Goal: Transaction & Acquisition: Purchase product/service

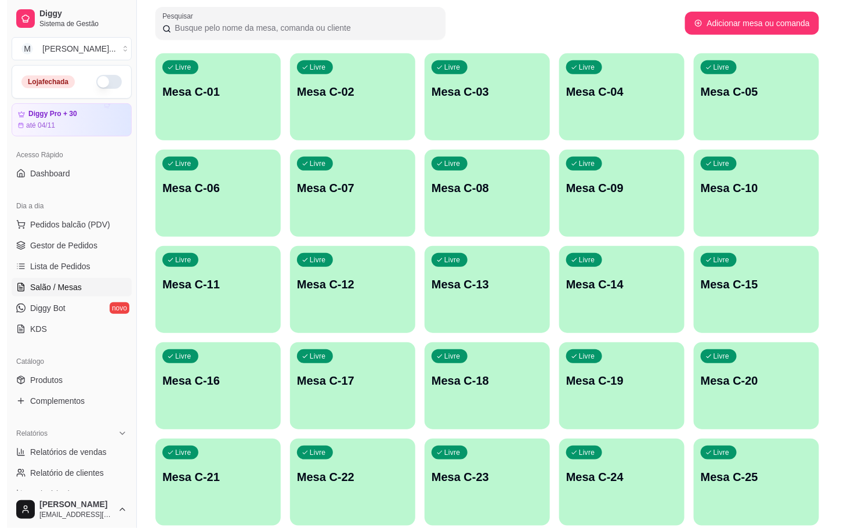
scroll to position [261, 0]
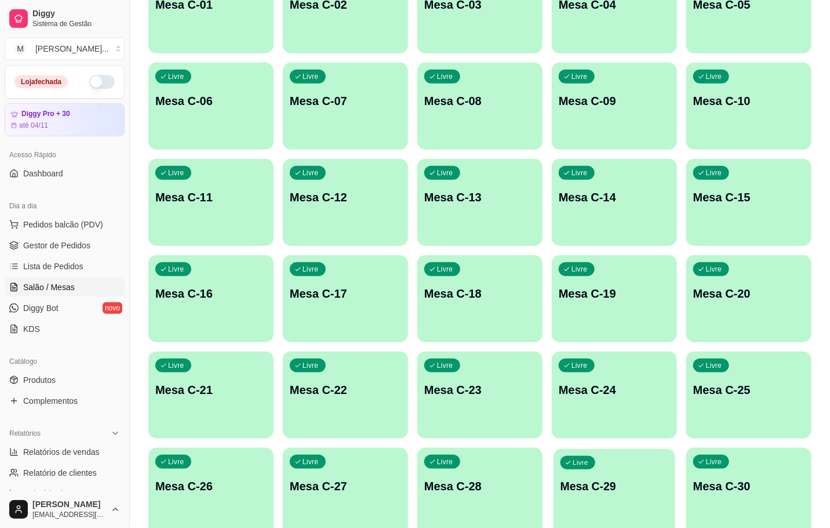
click at [637, 492] on p "Mesa C-29" at bounding box center [615, 486] width 108 height 16
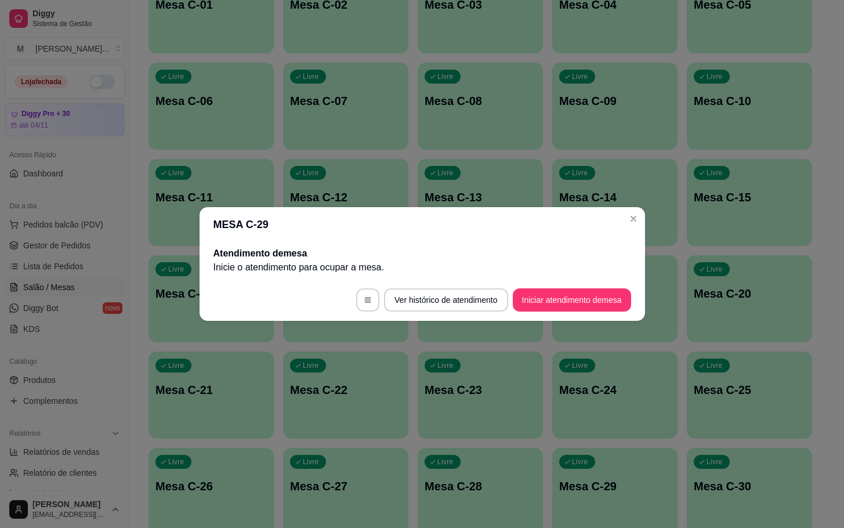
click at [522, 232] on header "MESA C-29" at bounding box center [421, 224] width 445 height 35
click at [565, 295] on button "Iniciar atendimento de mesa" at bounding box center [572, 299] width 118 height 23
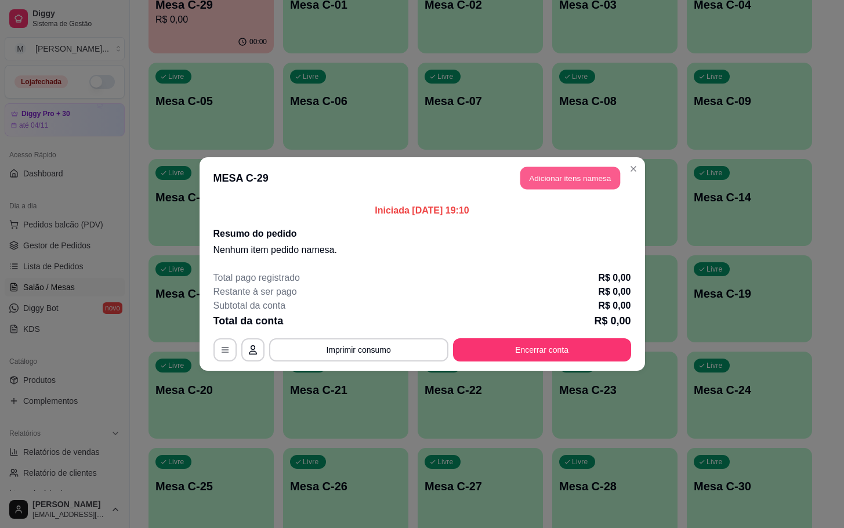
click at [560, 183] on button "Adicionar itens na mesa" at bounding box center [570, 178] width 100 height 23
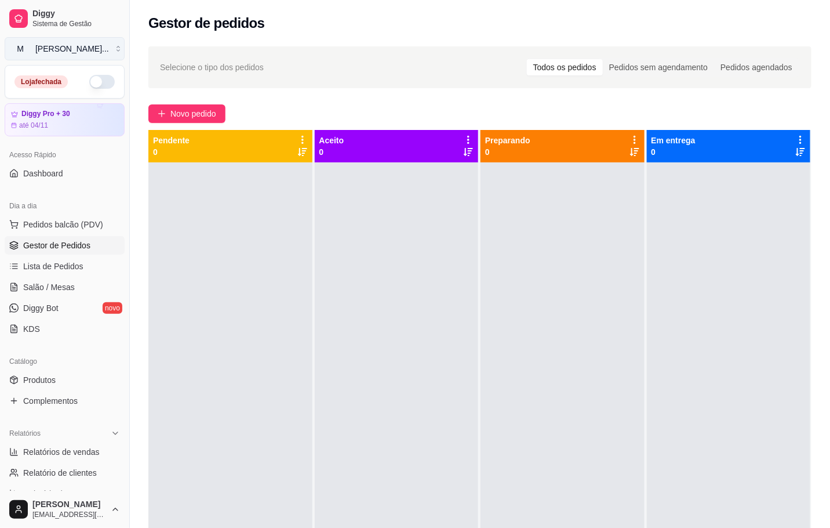
click at [108, 46] on button "M [PERSON_NAME] ..." at bounding box center [65, 48] width 120 height 23
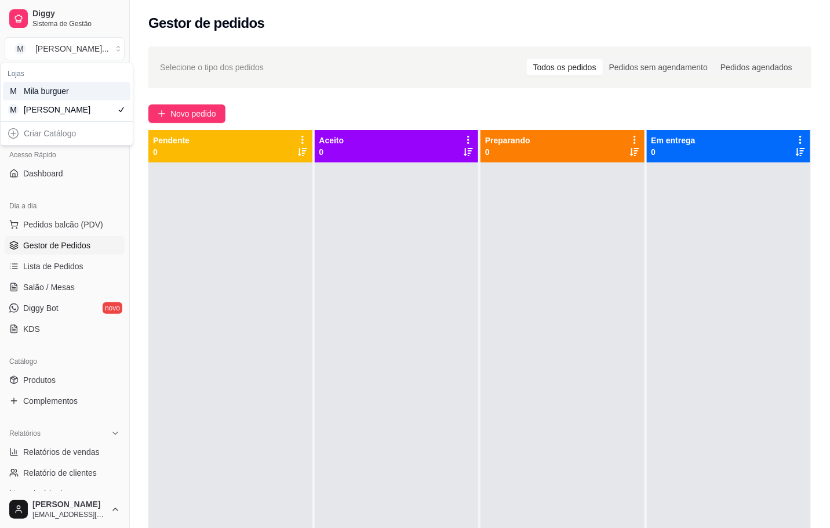
click at [75, 93] on div "Mila burguer" at bounding box center [50, 91] width 52 height 12
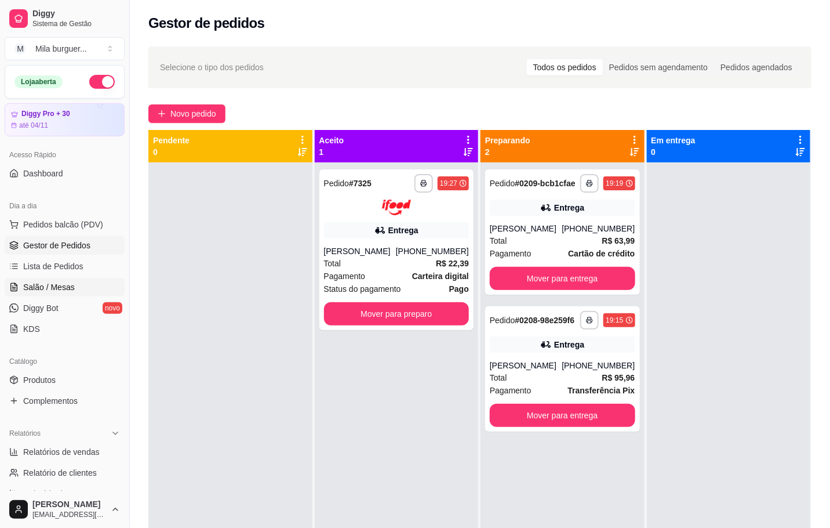
click at [63, 289] on span "Salão / Mesas" at bounding box center [49, 287] width 52 height 12
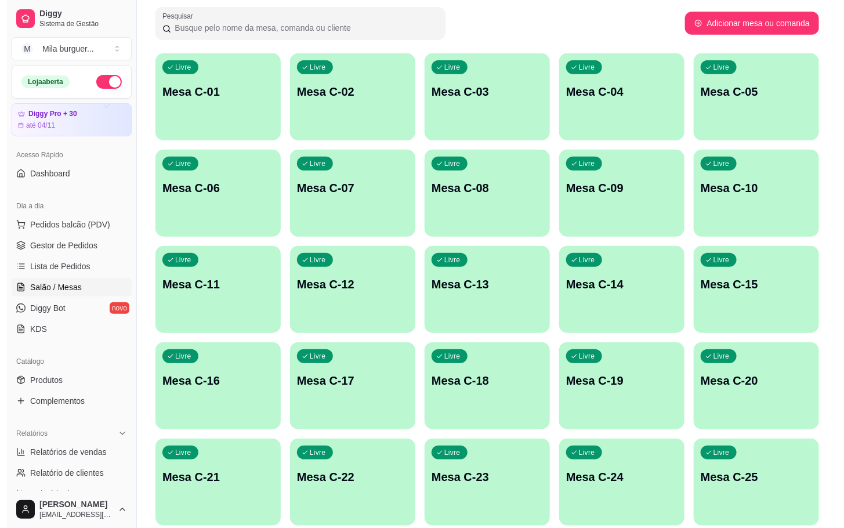
scroll to position [261, 0]
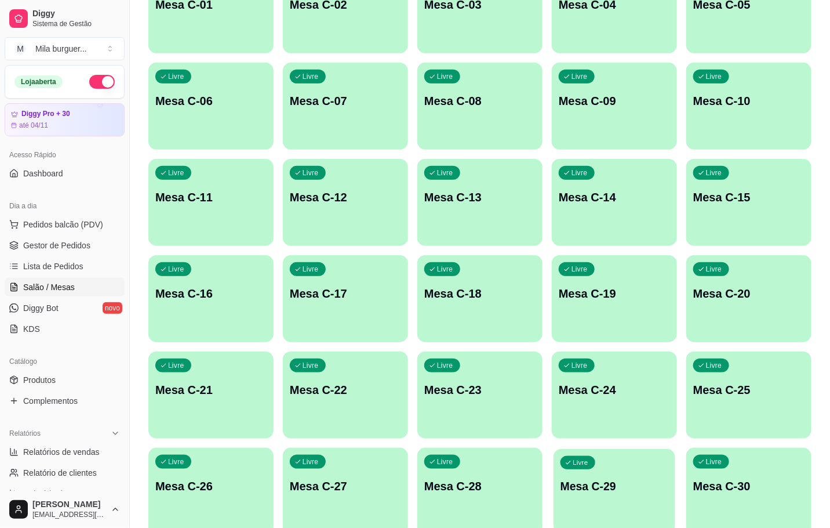
click at [622, 478] on p "Mesa C-29" at bounding box center [615, 486] width 108 height 16
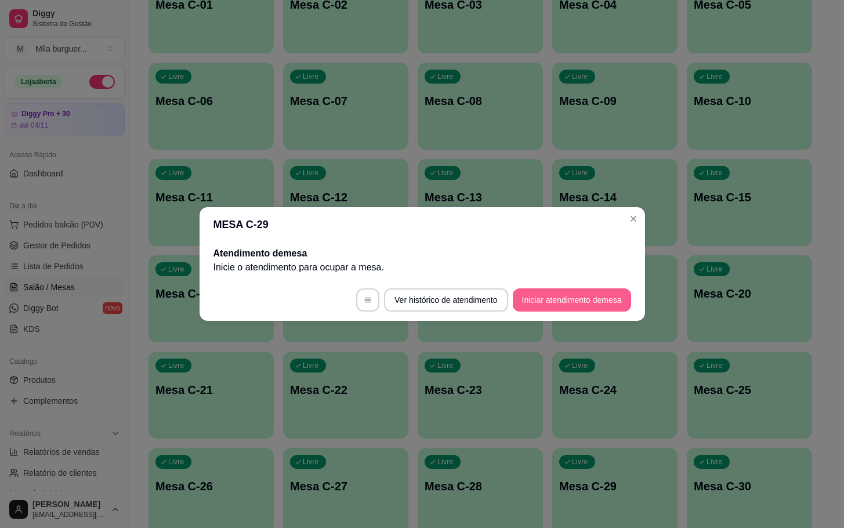
click at [585, 300] on button "Iniciar atendimento de mesa" at bounding box center [572, 299] width 118 height 23
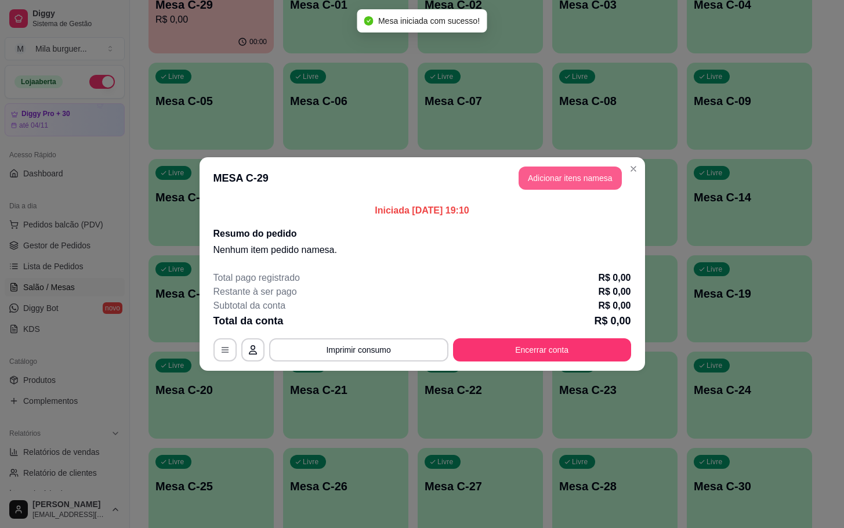
click at [564, 181] on button "Adicionar itens na mesa" at bounding box center [569, 177] width 103 height 23
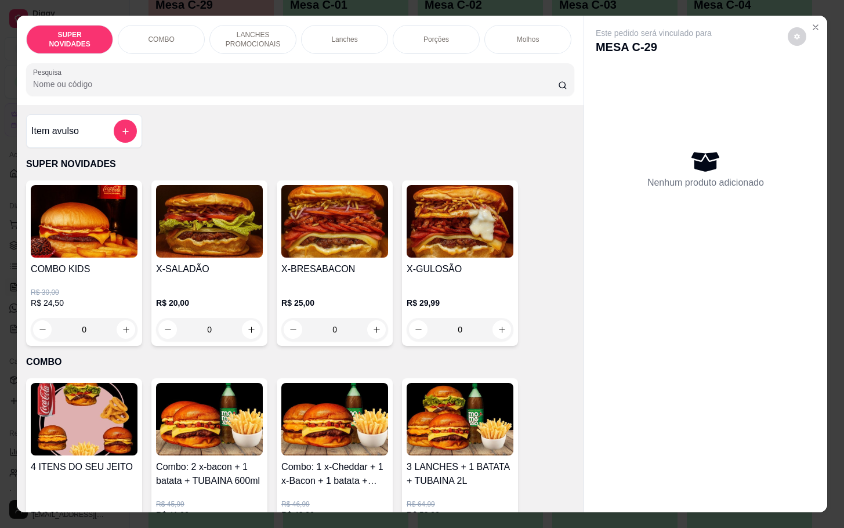
click at [372, 333] on div "0" at bounding box center [334, 329] width 107 height 23
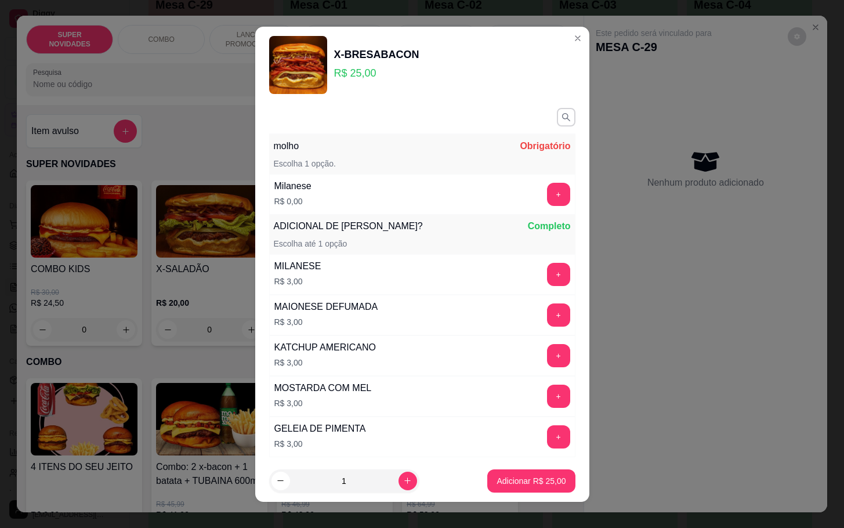
scroll to position [77, 0]
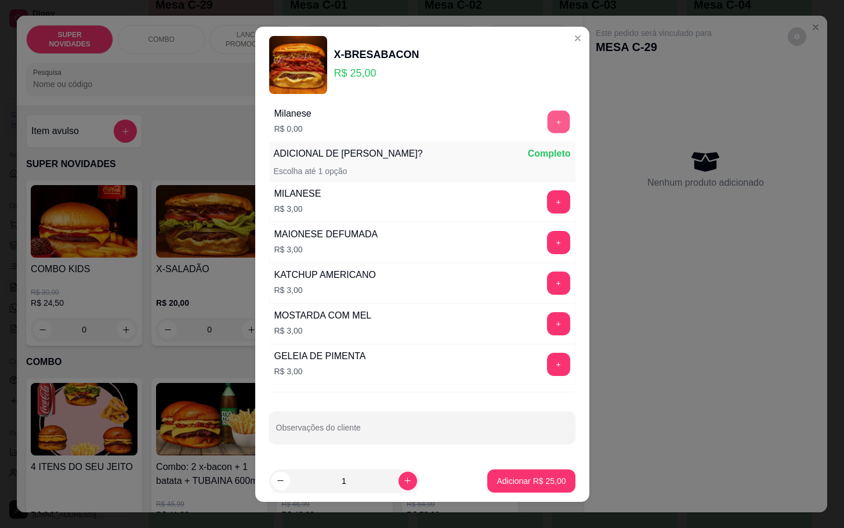
click at [547, 115] on button "+" at bounding box center [558, 121] width 23 height 23
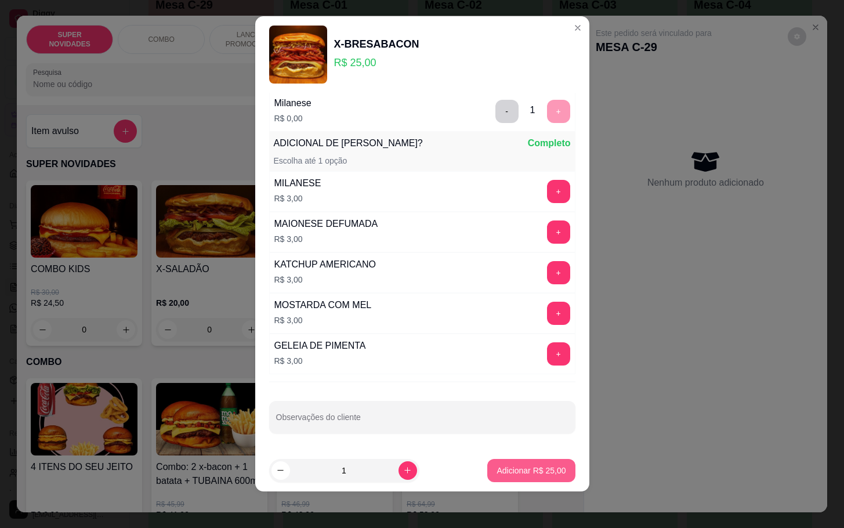
click at [492, 477] on button "Adicionar R$ 25,00" at bounding box center [531, 470] width 88 height 23
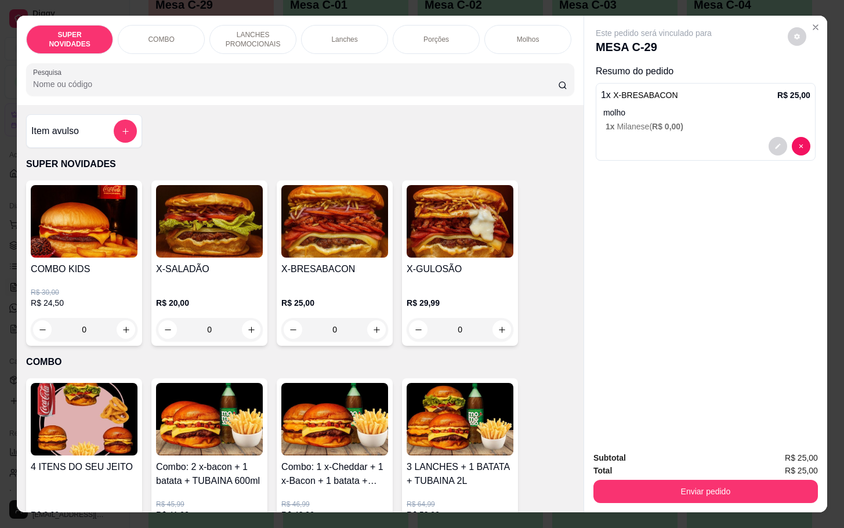
click at [425, 230] on img at bounding box center [459, 221] width 107 height 72
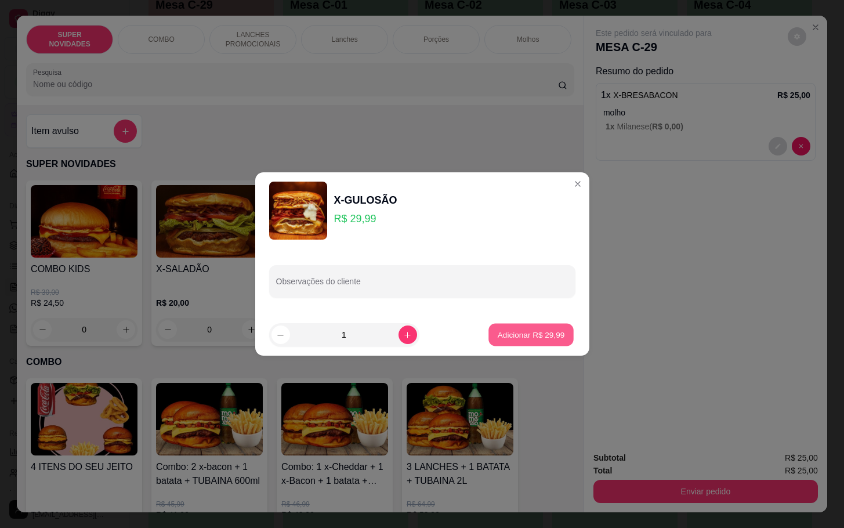
click at [517, 337] on p "Adicionar R$ 29,99" at bounding box center [531, 334] width 67 height 11
type input "1"
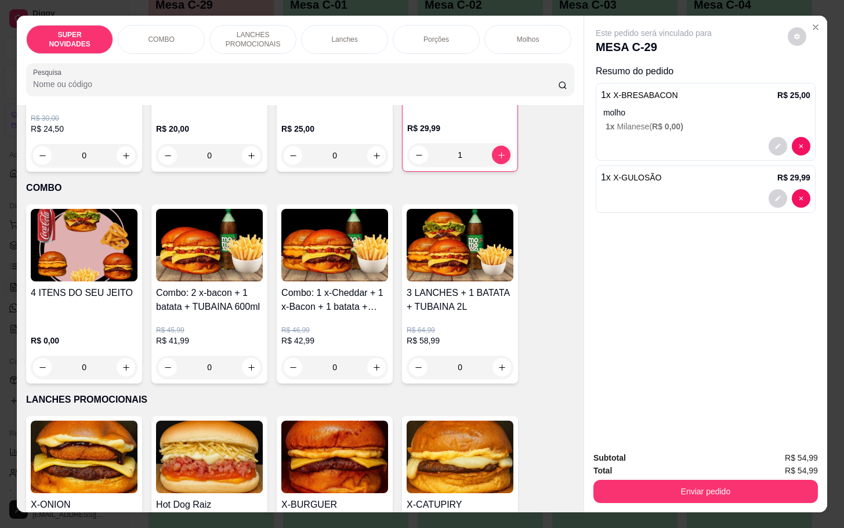
scroll to position [348, 0]
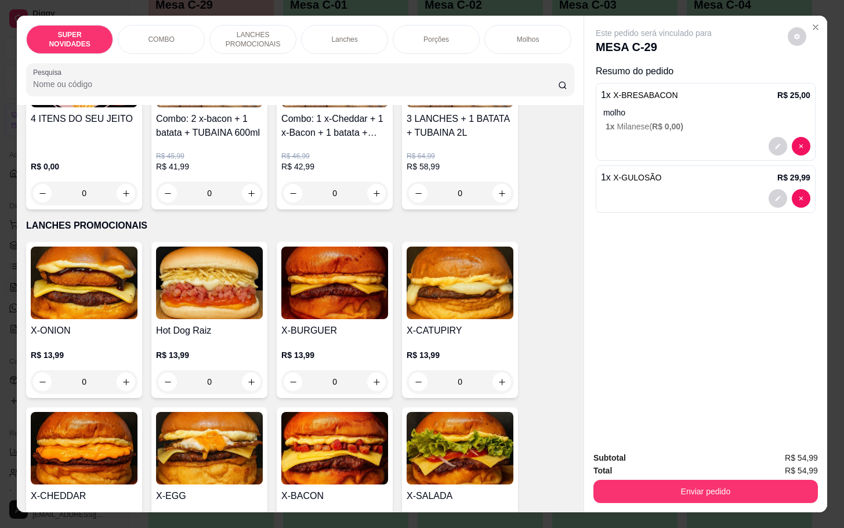
click at [315, 310] on img at bounding box center [334, 282] width 107 height 72
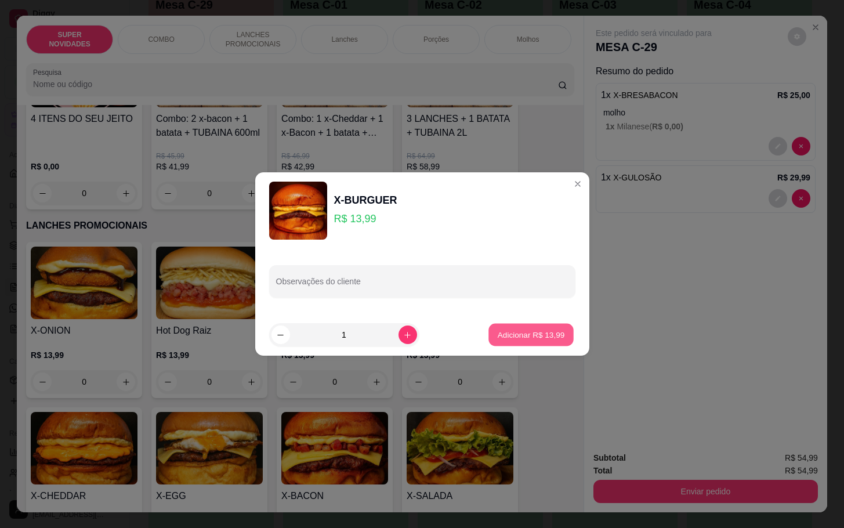
click at [498, 332] on p "Adicionar R$ 13,99" at bounding box center [531, 334] width 67 height 11
type input "1"
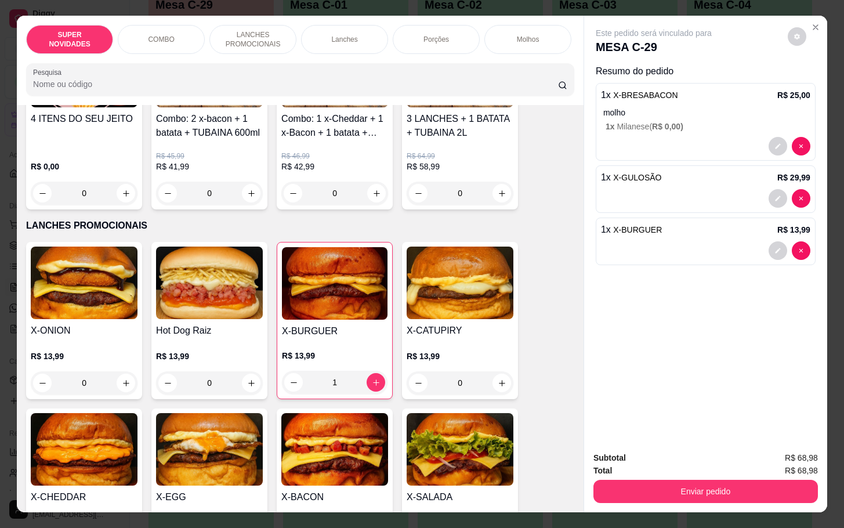
scroll to position [522, 0]
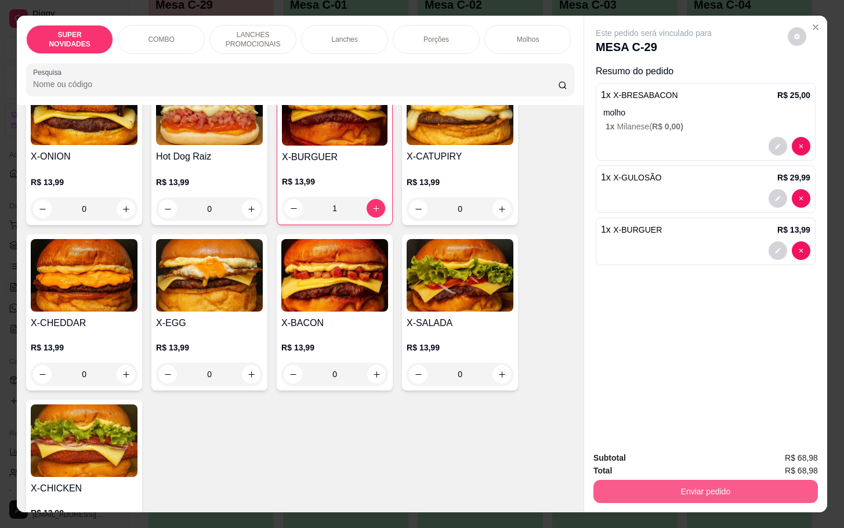
click at [729, 484] on button "Enviar pedido" at bounding box center [705, 491] width 224 height 23
click at [805, 452] on button "Enviar pedido" at bounding box center [786, 455] width 64 height 21
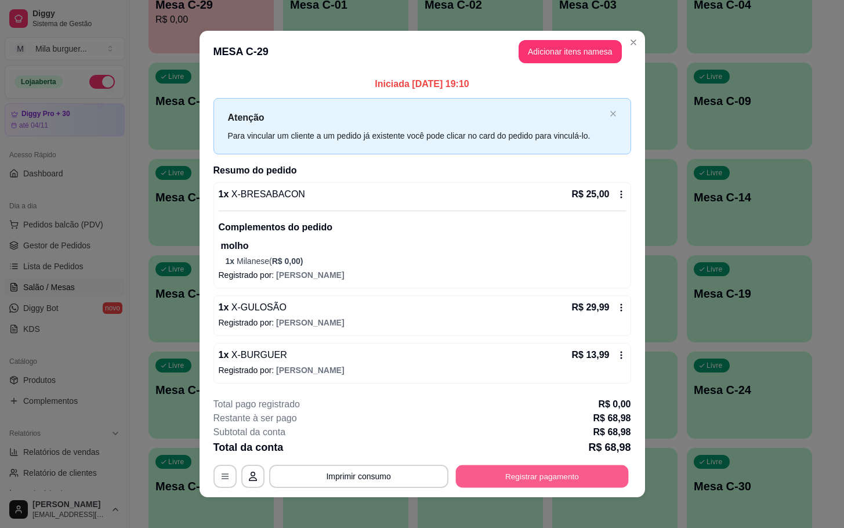
click at [559, 475] on button "Registrar pagamento" at bounding box center [541, 476] width 173 height 23
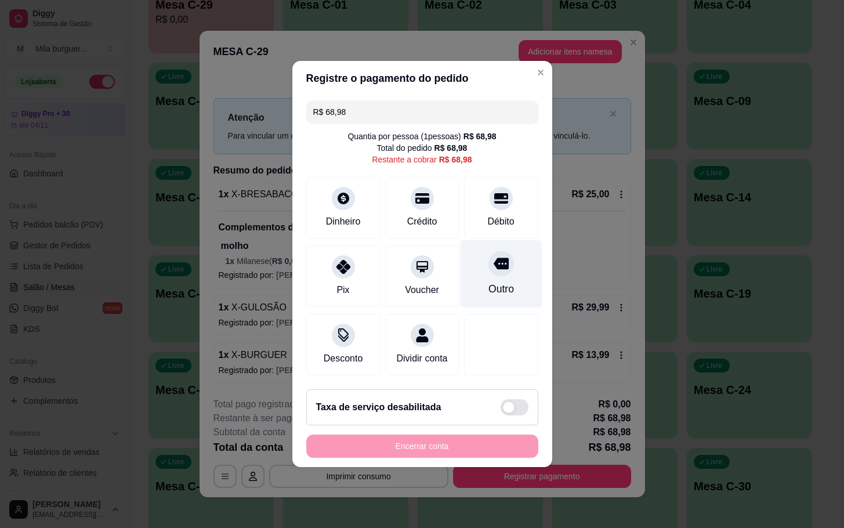
click at [489, 281] on div "Outro" at bounding box center [501, 288] width 26 height 15
type input "R$ 0,00"
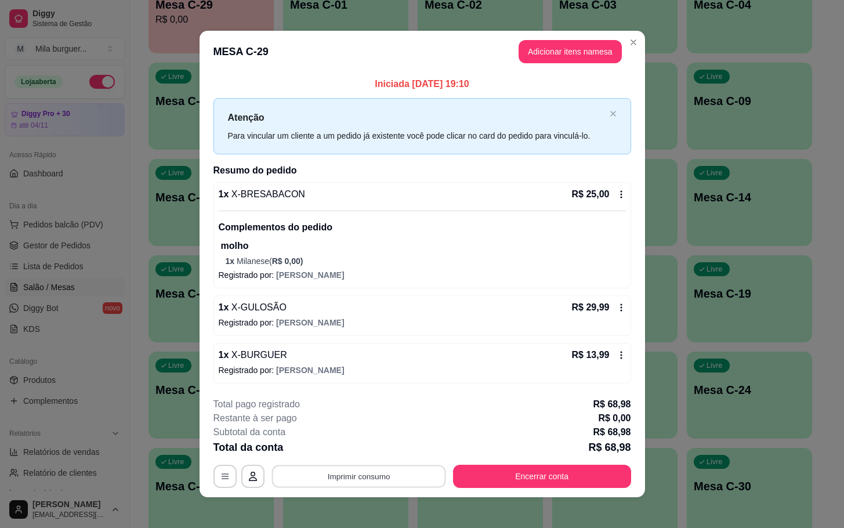
click at [314, 486] on button "Imprimir consumo" at bounding box center [358, 476] width 174 height 23
click at [351, 451] on button "IMPRESSORA" at bounding box center [356, 450] width 84 height 19
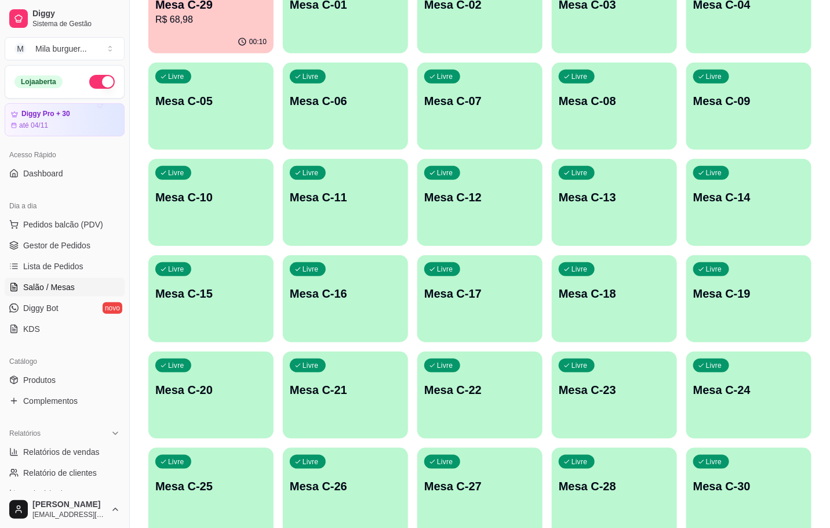
click at [159, 23] on p "R$ 68,98" at bounding box center [210, 20] width 111 height 14
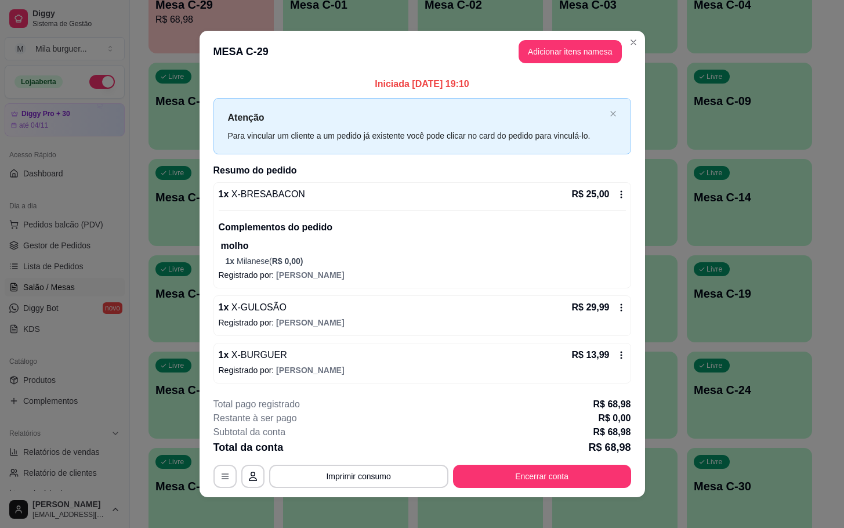
scroll to position [7, 0]
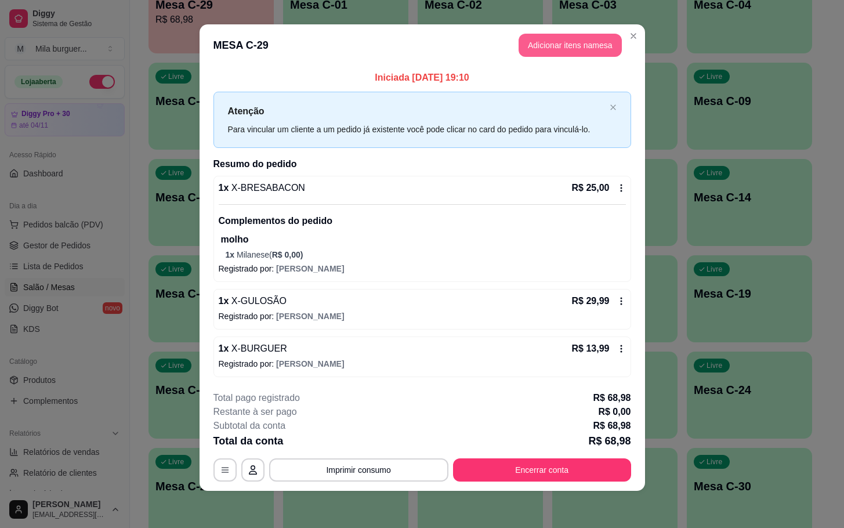
click at [565, 44] on button "Adicionar itens na mesa" at bounding box center [569, 45] width 103 height 23
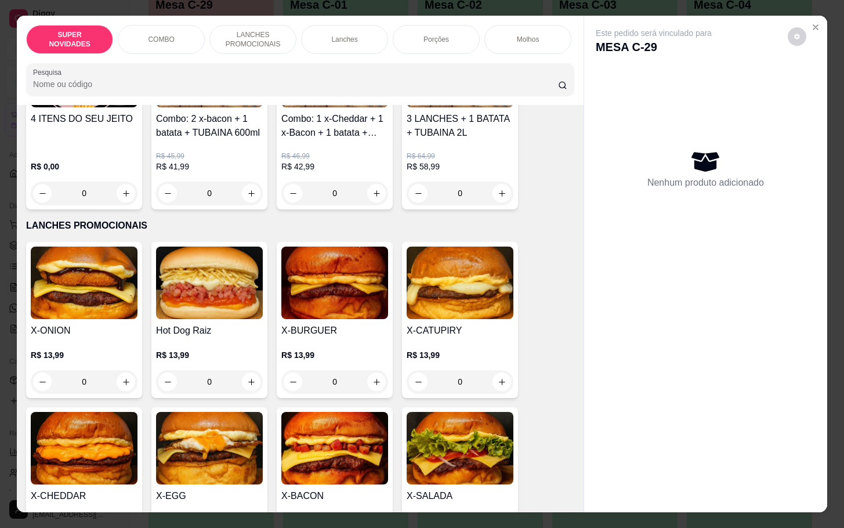
scroll to position [0, 0]
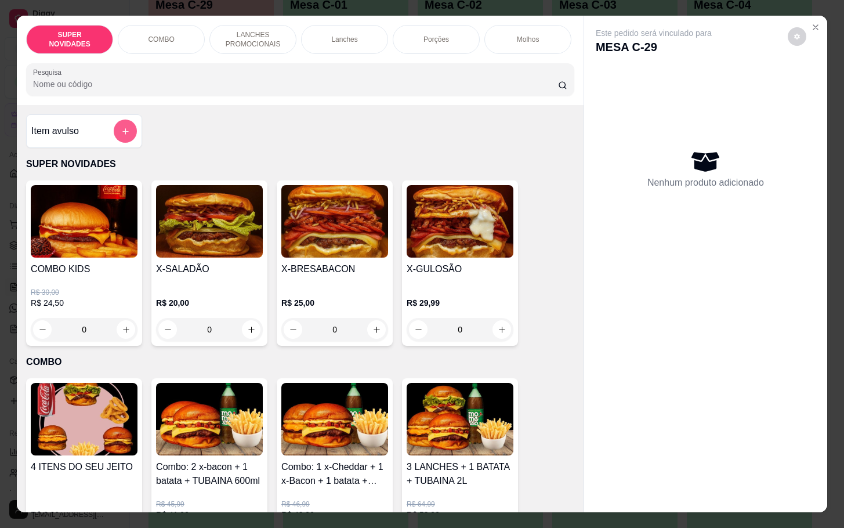
click at [122, 136] on icon "add-separate-item" at bounding box center [125, 131] width 9 height 9
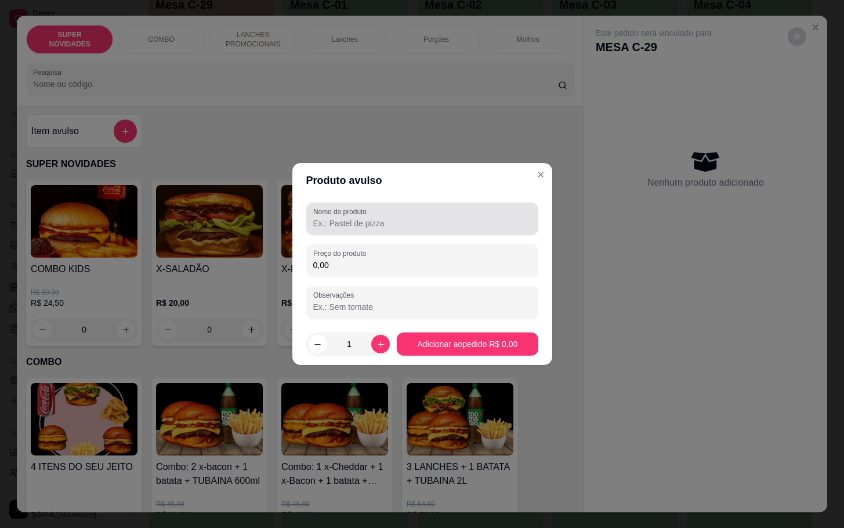
click at [442, 216] on div at bounding box center [422, 218] width 218 height 23
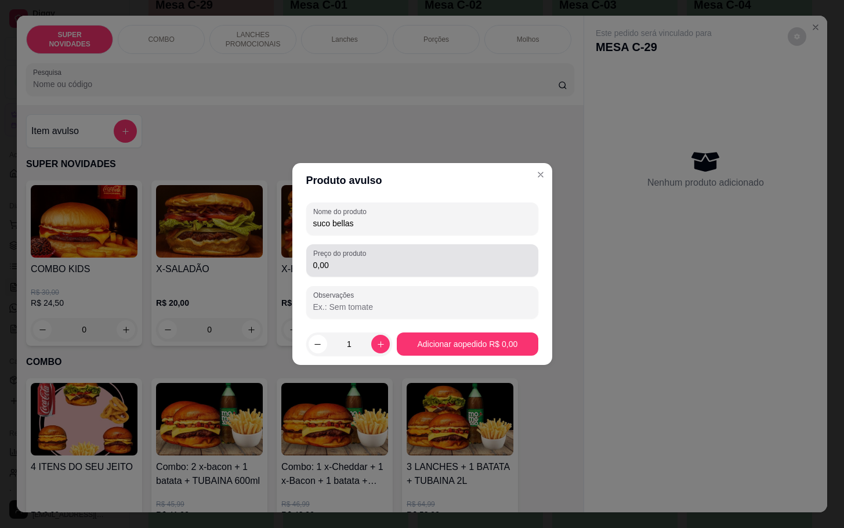
type input "suco bellas"
click at [383, 260] on input "0,00" at bounding box center [422, 265] width 218 height 12
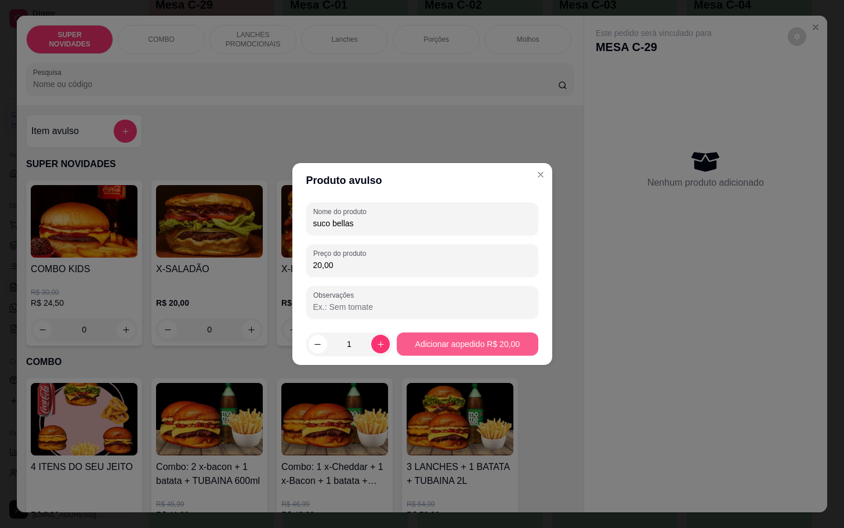
type input "20,00"
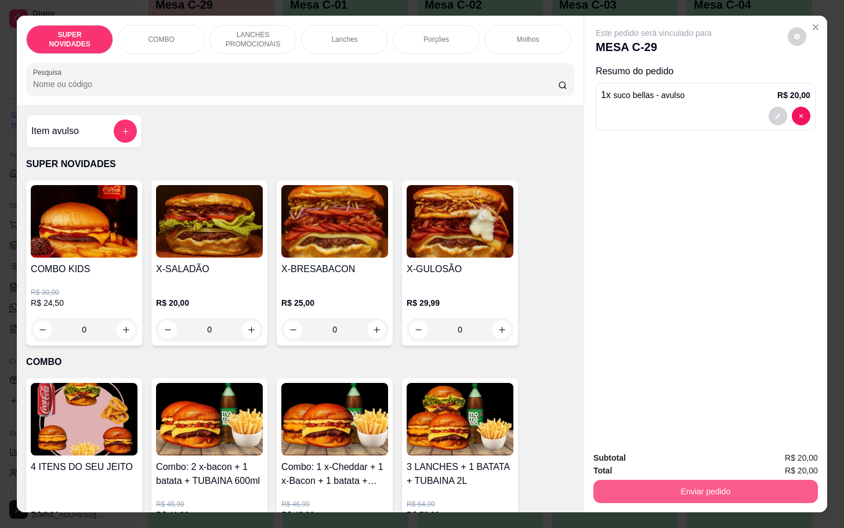
click at [719, 485] on button "Enviar pedido" at bounding box center [705, 491] width 224 height 23
click at [769, 449] on button "Enviar pedido" at bounding box center [786, 455] width 64 height 21
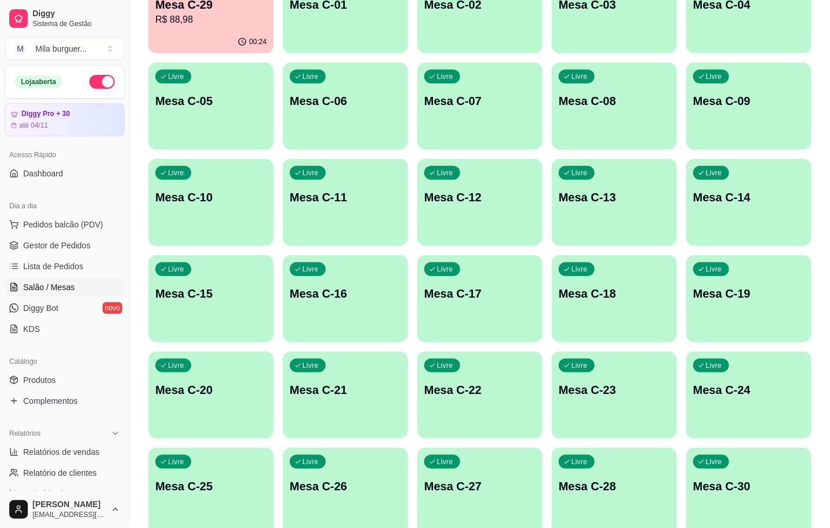
click at [75, 220] on span "Pedidos balcão (PDV)" at bounding box center [63, 225] width 80 height 12
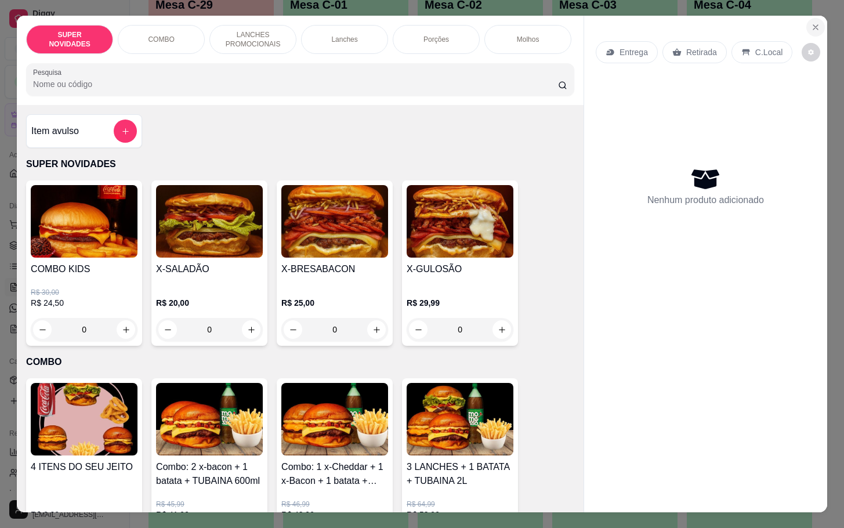
click at [811, 23] on icon "Close" at bounding box center [815, 27] width 9 height 9
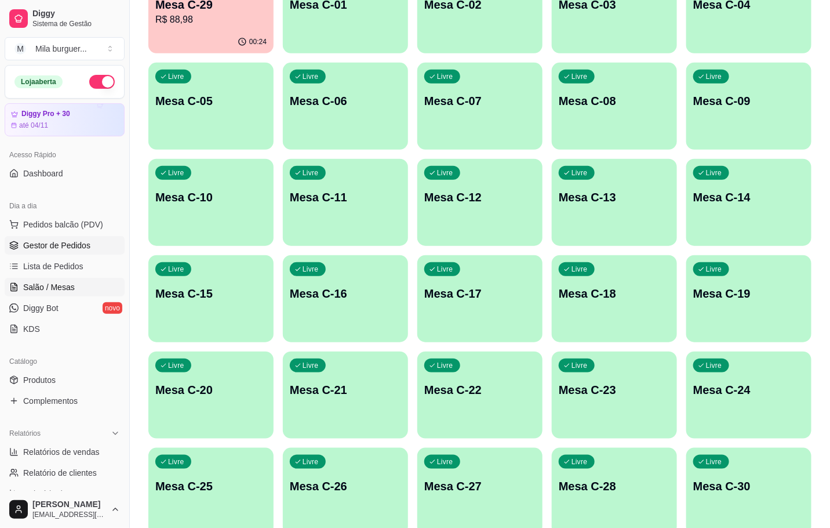
click at [61, 242] on span "Gestor de Pedidos" at bounding box center [56, 245] width 67 height 12
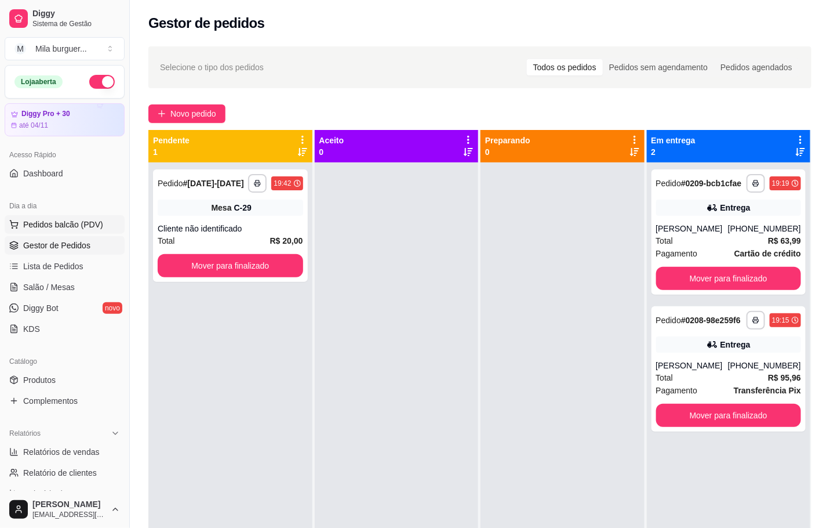
click at [68, 219] on span "Pedidos balcão (PDV)" at bounding box center [63, 225] width 80 height 12
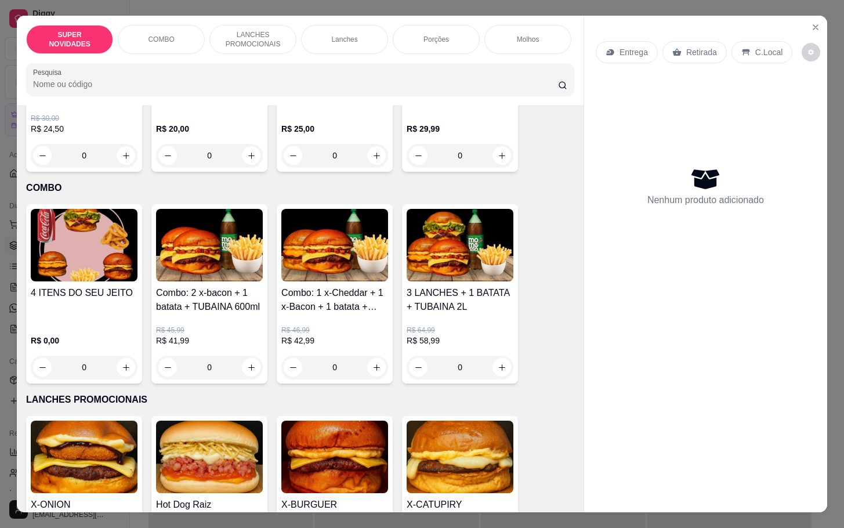
scroll to position [435, 0]
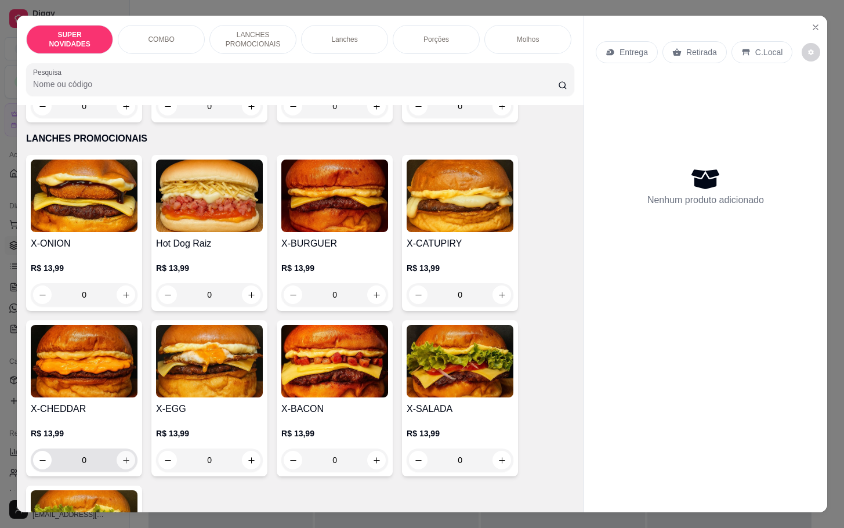
click at [122, 464] on icon "increase-product-quantity" at bounding box center [126, 460] width 9 height 9
type input "1"
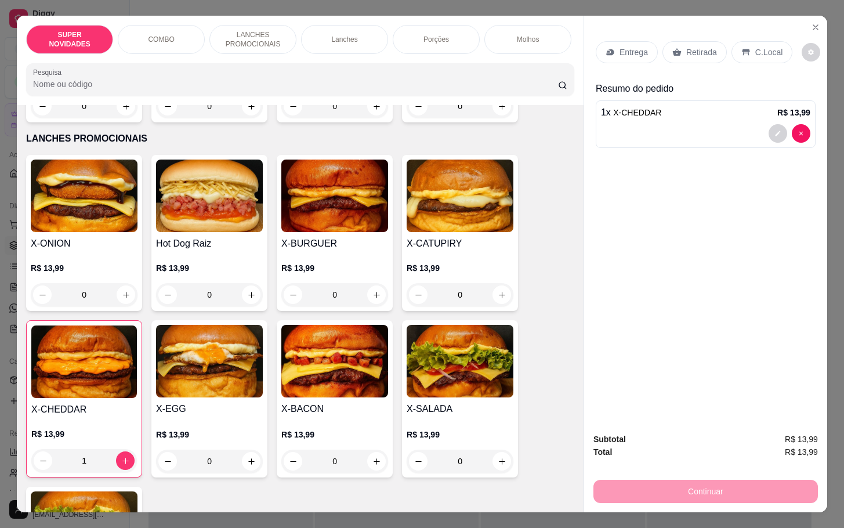
click at [693, 46] on p "Retirada" at bounding box center [701, 52] width 31 height 12
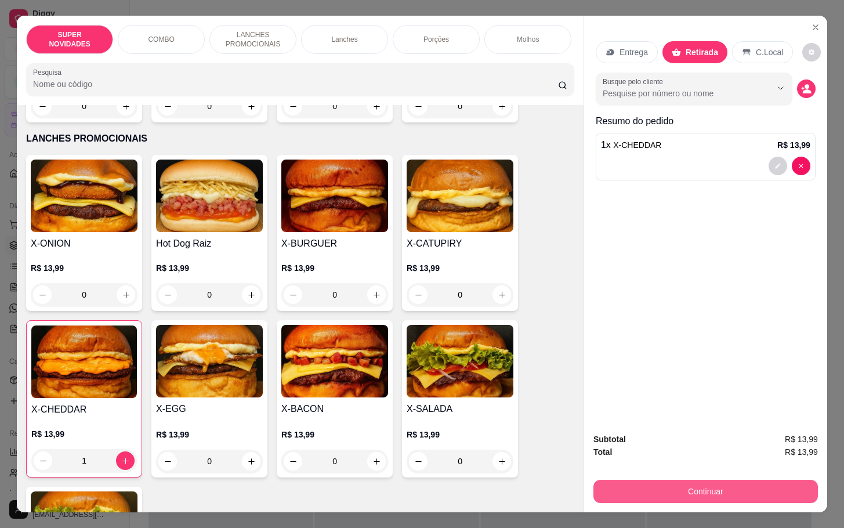
click at [714, 484] on button "Continuar" at bounding box center [705, 491] width 224 height 23
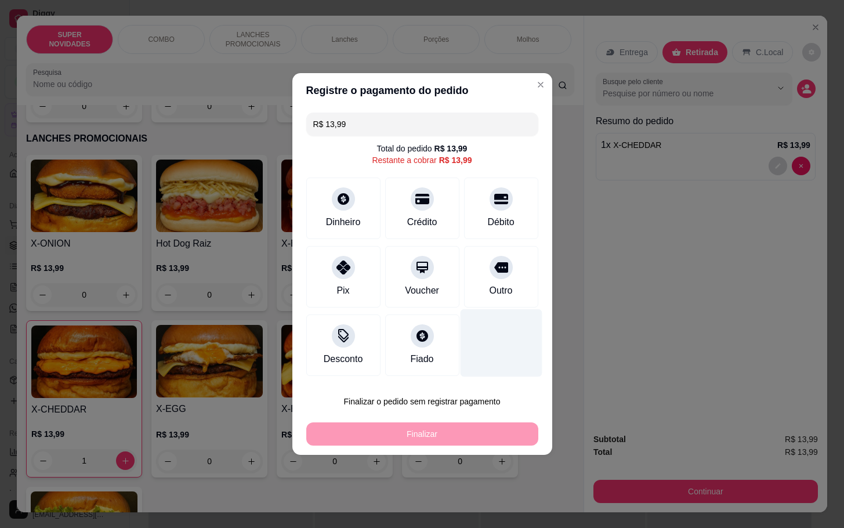
drag, startPoint x: 512, startPoint y: 277, endPoint x: 520, endPoint y: 310, distance: 34.0
click at [515, 275] on div "Outro" at bounding box center [501, 276] width 74 height 61
type input "R$ 0,00"
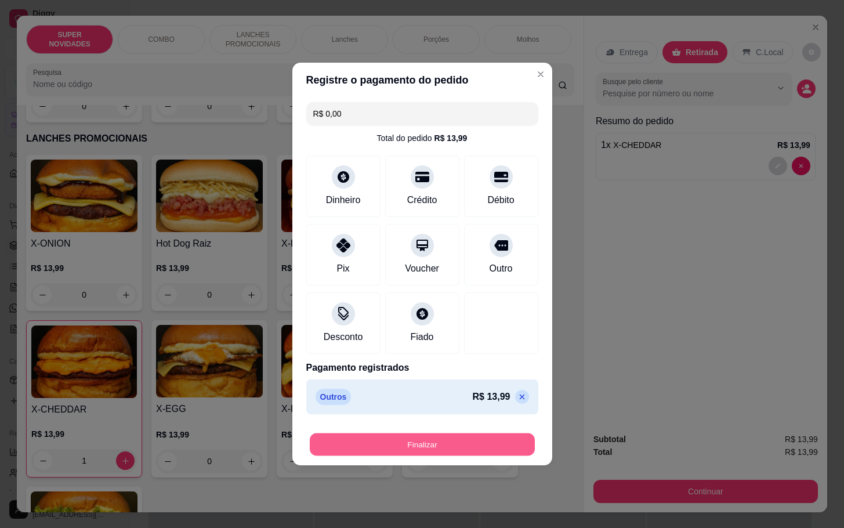
click at [493, 456] on button "Finalizar" at bounding box center [422, 444] width 225 height 23
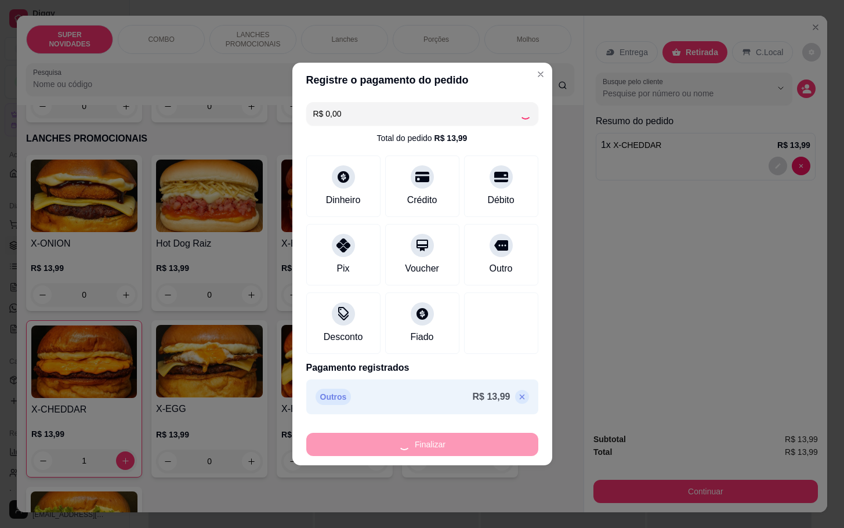
type input "0"
type input "-R$ 13,99"
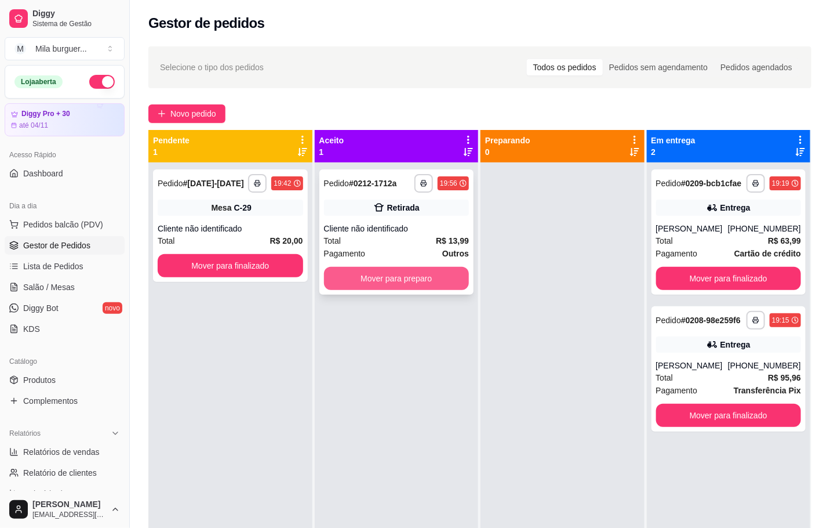
click at [395, 277] on button "Mover para preparo" at bounding box center [397, 278] width 146 height 23
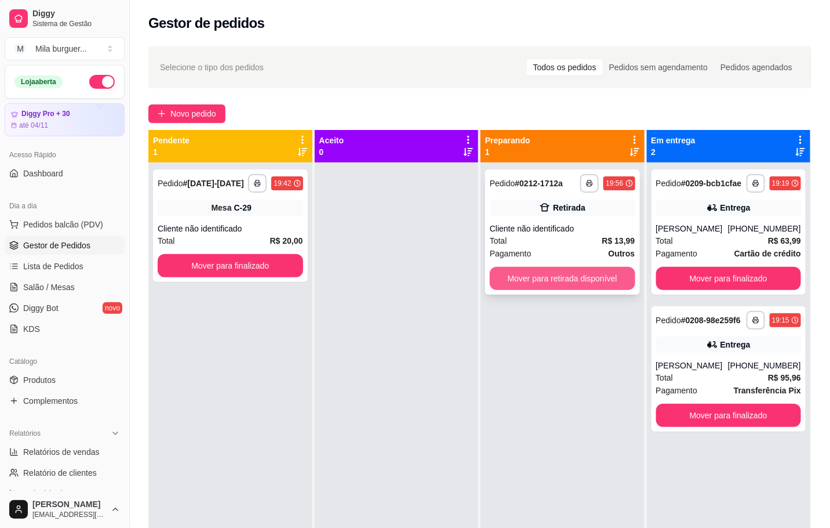
click at [508, 277] on button "Mover para retirada disponível" at bounding box center [563, 278] width 146 height 23
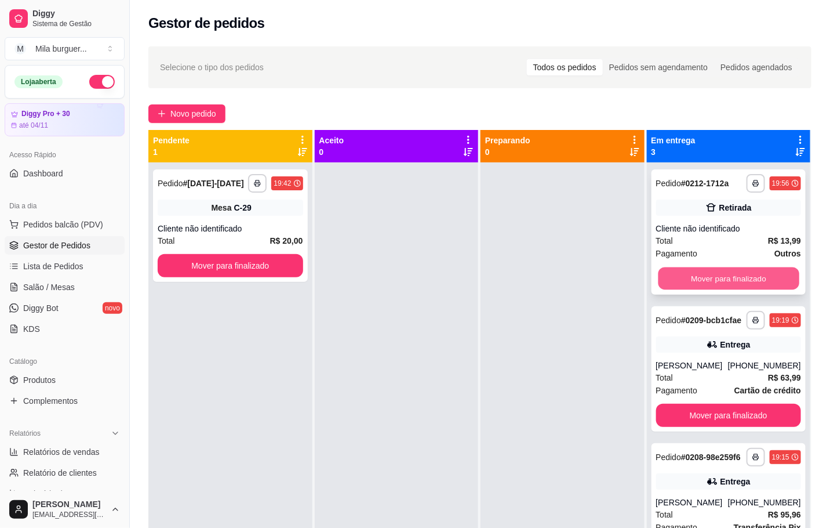
click at [695, 279] on button "Mover para finalizado" at bounding box center [728, 278] width 141 height 23
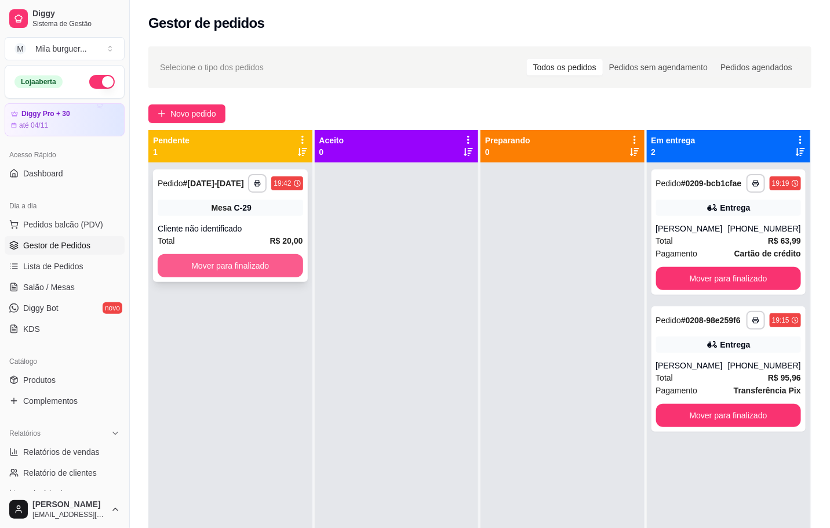
click at [255, 261] on button "Mover para finalizado" at bounding box center [231, 265] width 146 height 23
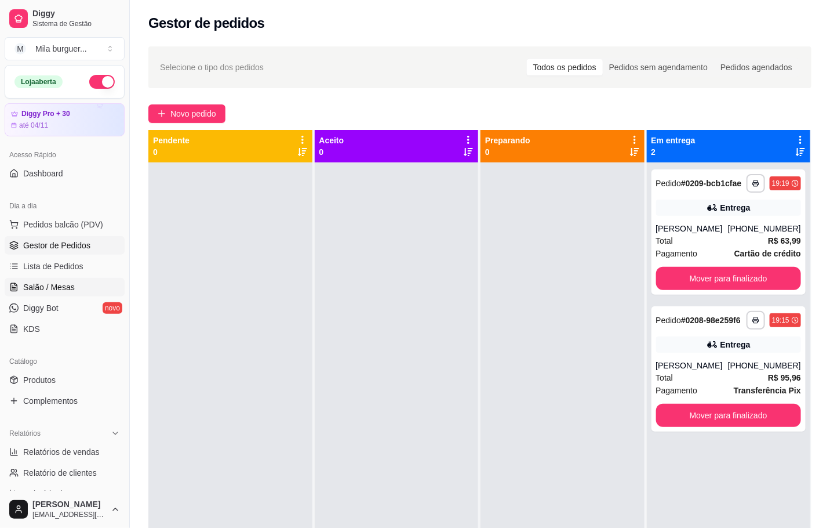
click at [71, 279] on link "Salão / Mesas" at bounding box center [65, 287] width 120 height 19
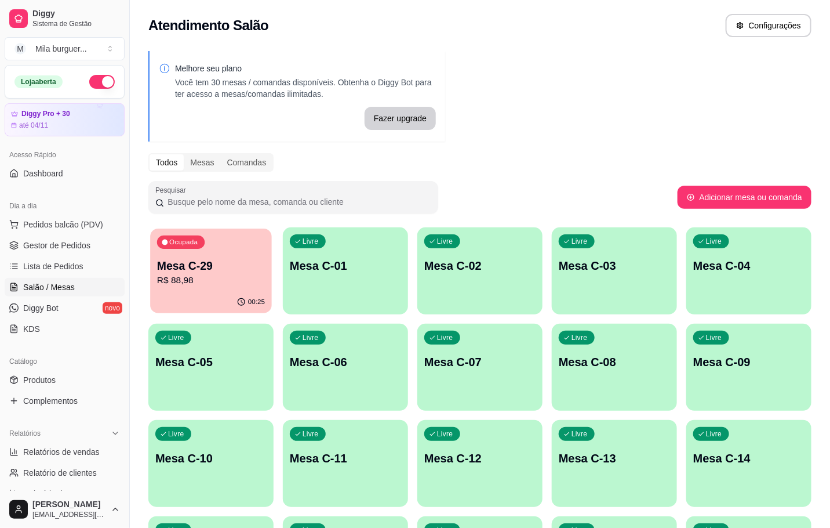
click at [249, 256] on div "Ocupada Mesa C-29 R$ 88,98" at bounding box center [211, 259] width 122 height 63
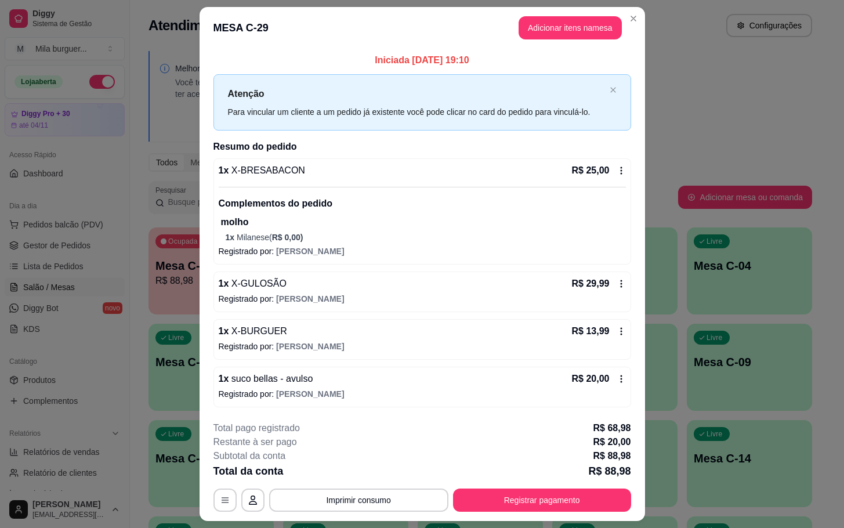
scroll to position [31, 0]
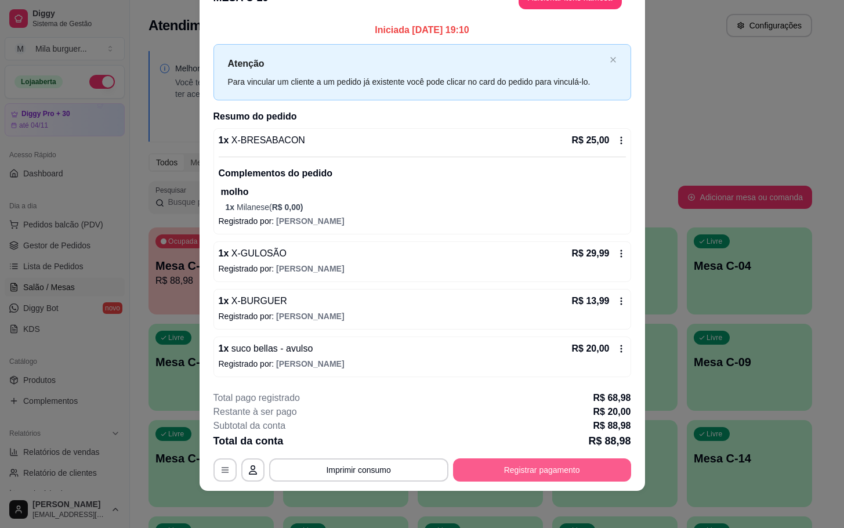
click at [517, 475] on button "Registrar pagamento" at bounding box center [542, 469] width 178 height 23
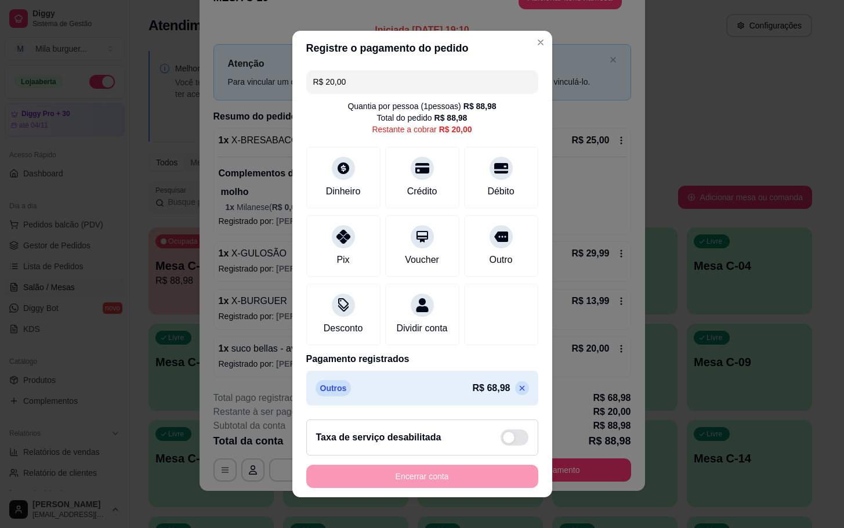
click at [469, 277] on div "R$ 20,00 Quantia por pessoa ( 1 pessoas) R$ 88,98 Total do pedido R$ 88,98 Rest…" at bounding box center [422, 238] width 260 height 344
click at [493, 162] on icon at bounding box center [500, 164] width 15 height 15
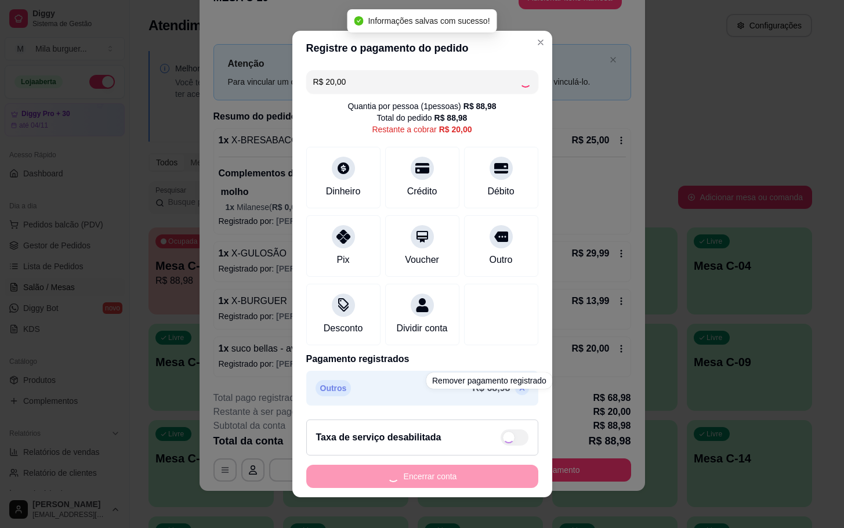
type input "R$ 0,00"
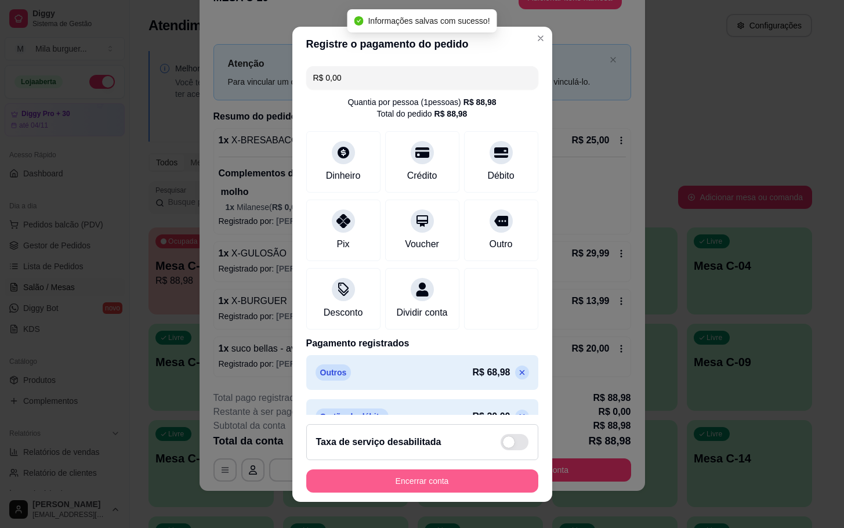
click at [445, 477] on button "Encerrar conta" at bounding box center [422, 480] width 232 height 23
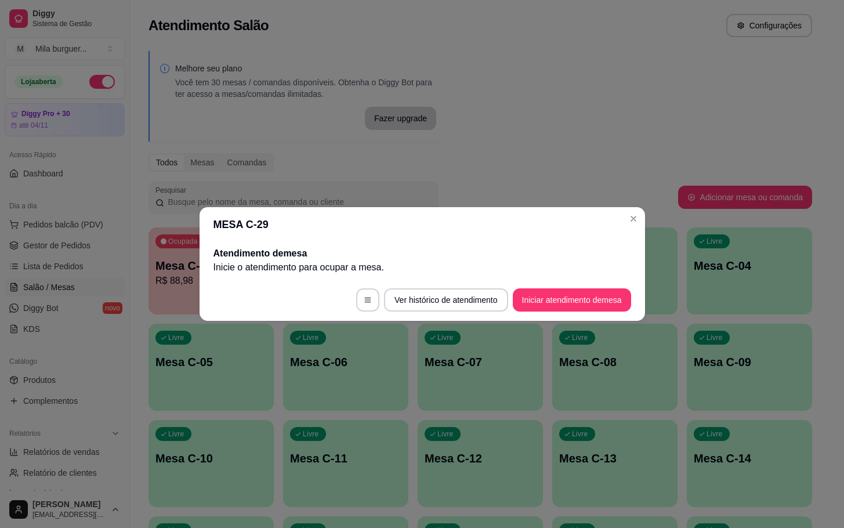
scroll to position [0, 0]
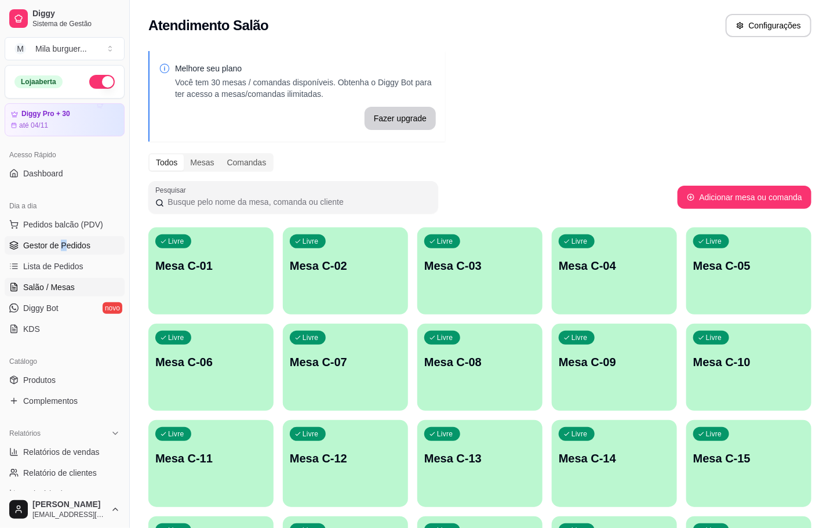
click at [93, 249] on link "Gestor de Pedidos" at bounding box center [65, 245] width 120 height 19
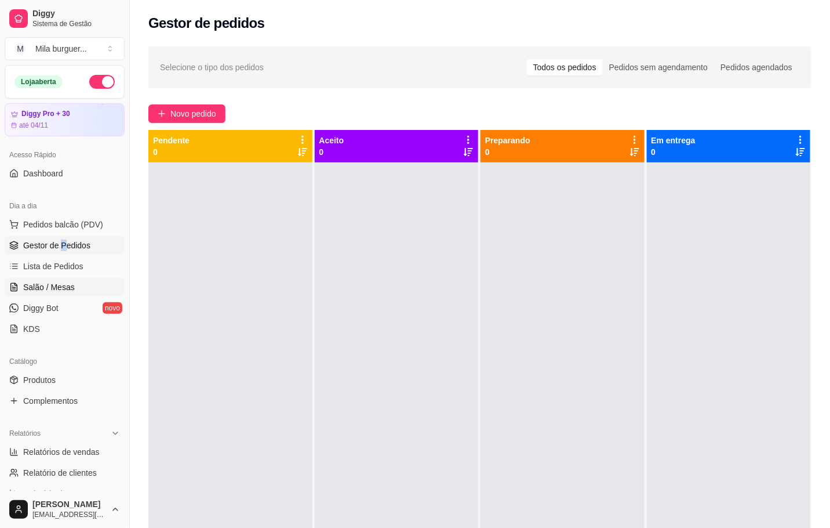
click at [59, 286] on span "Salão / Mesas" at bounding box center [49, 287] width 52 height 12
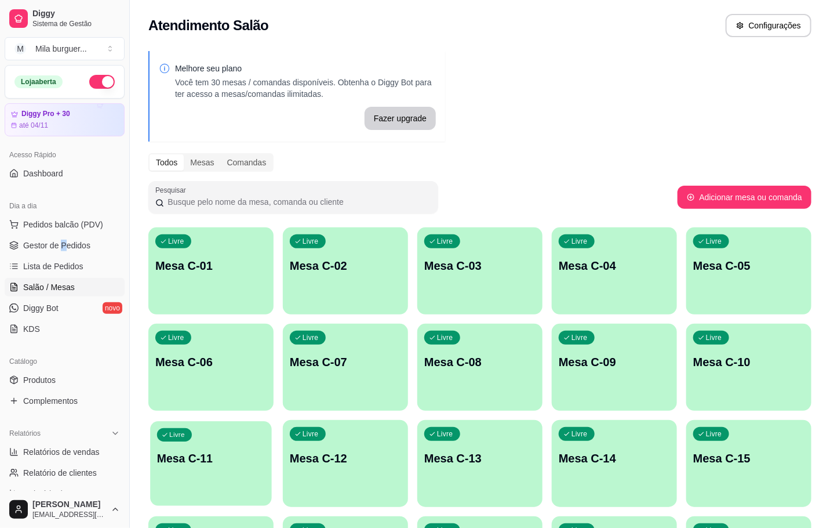
click at [245, 482] on div "Livre Mesa C-11" at bounding box center [211, 456] width 122 height 71
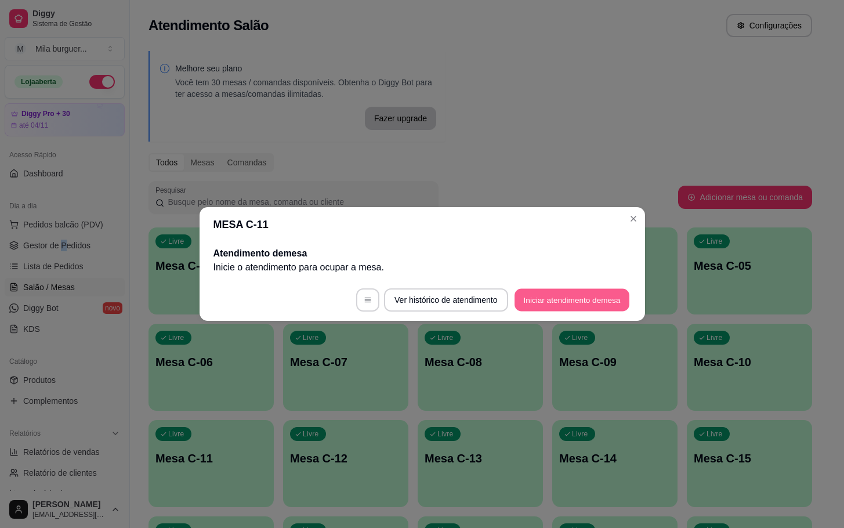
click at [591, 299] on button "Iniciar atendimento de mesa" at bounding box center [571, 300] width 115 height 23
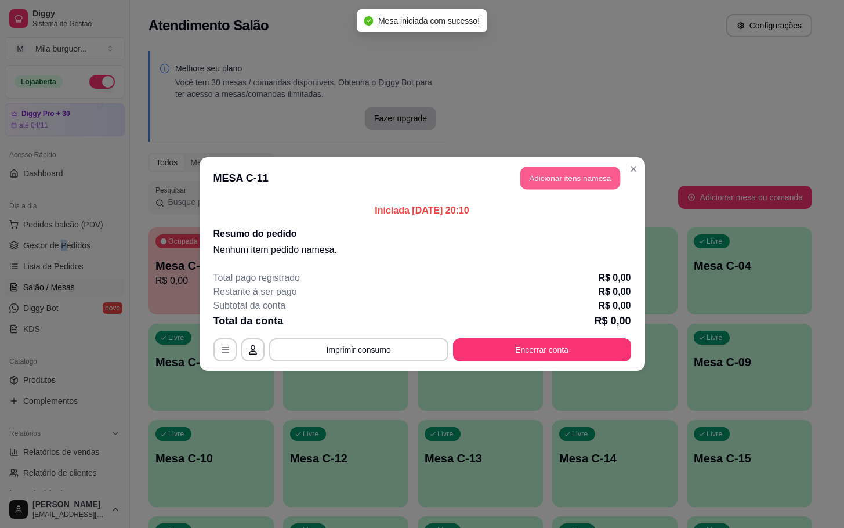
click at [580, 181] on button "Adicionar itens na mesa" at bounding box center [570, 178] width 100 height 23
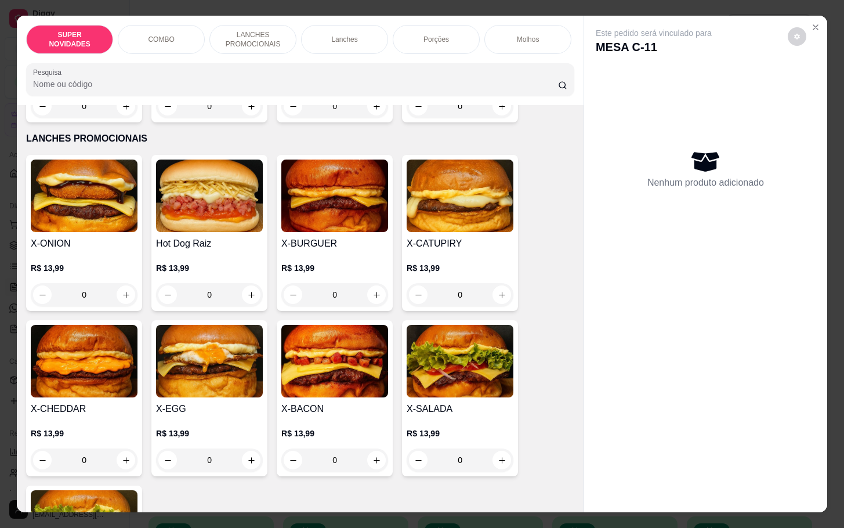
scroll to position [522, 0]
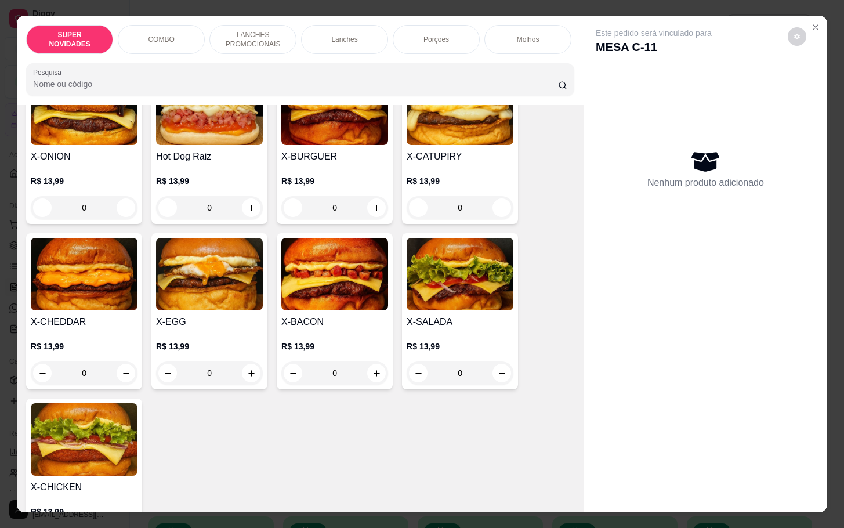
click at [58, 458] on img at bounding box center [84, 439] width 107 height 72
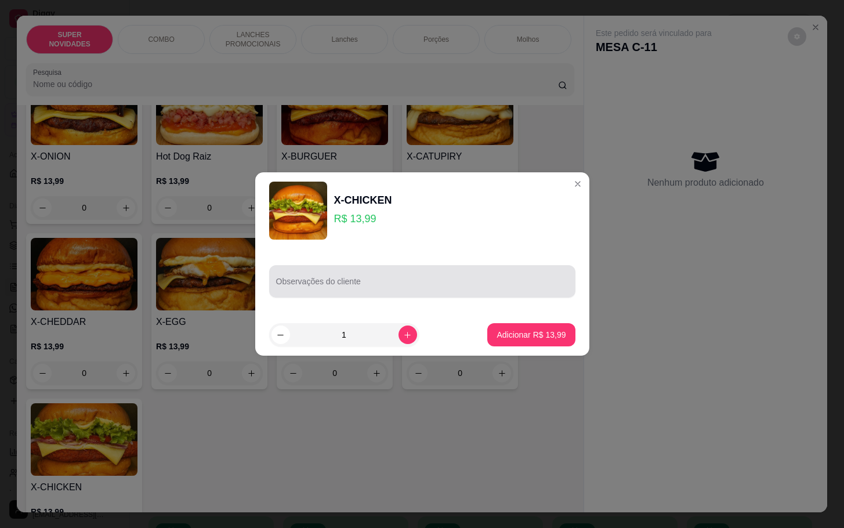
click at [289, 279] on div at bounding box center [422, 281] width 292 height 23
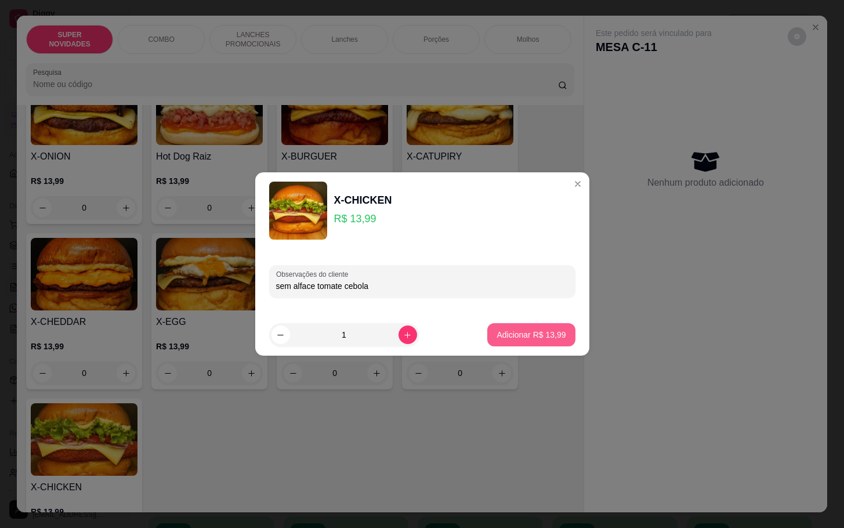
type input "sem alface tomate cebola"
click at [550, 350] on footer "1 Adicionar R$ 13,99" at bounding box center [422, 335] width 334 height 42
click at [532, 334] on p "Adicionar R$ 13,99" at bounding box center [531, 334] width 67 height 11
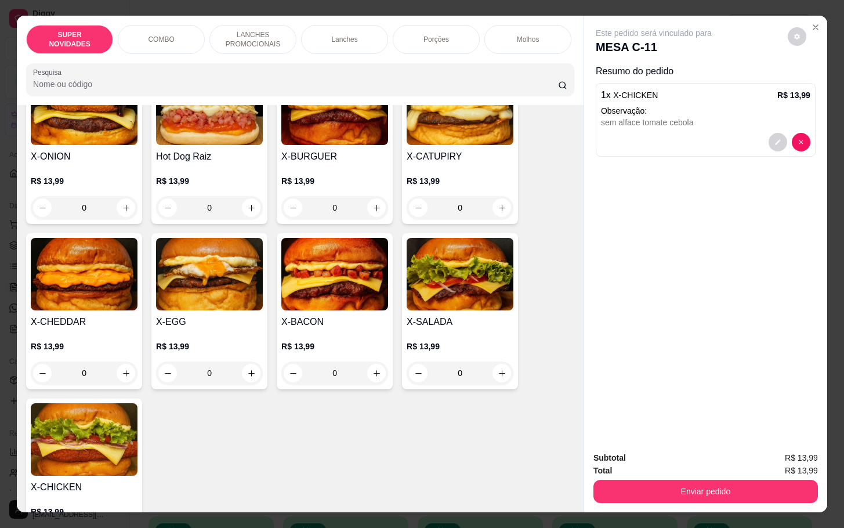
click at [362, 160] on h4 "X-BURGUER" at bounding box center [334, 157] width 107 height 14
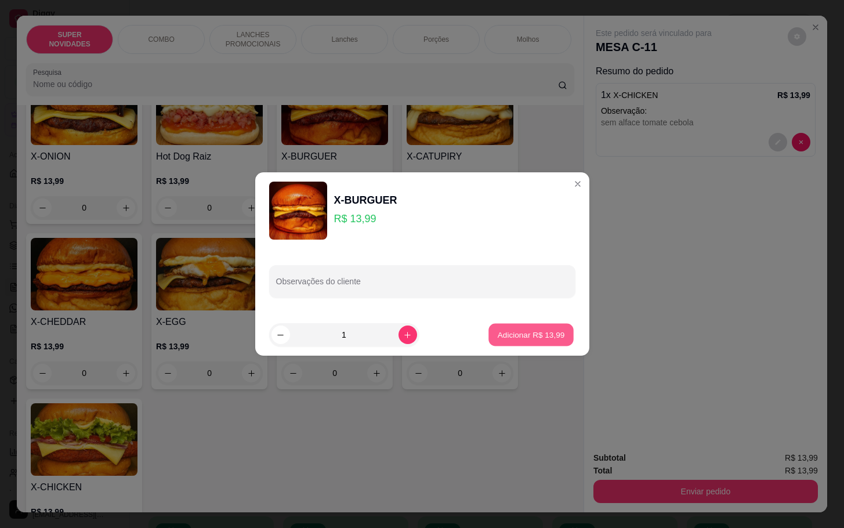
click at [538, 335] on p "Adicionar R$ 13,99" at bounding box center [531, 334] width 67 height 11
type input "1"
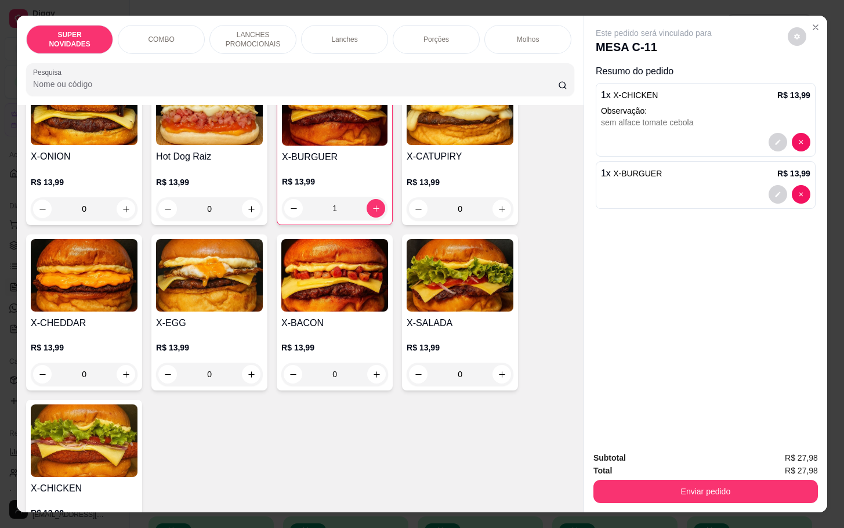
click at [61, 176] on div "R$ 13,99 0" at bounding box center [84, 193] width 107 height 56
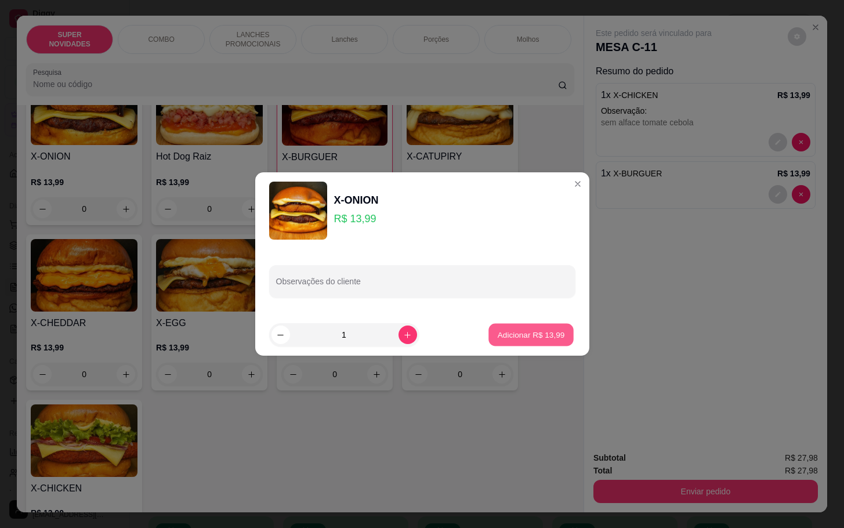
click at [522, 331] on p "Adicionar R$ 13,99" at bounding box center [531, 334] width 67 height 11
type input "1"
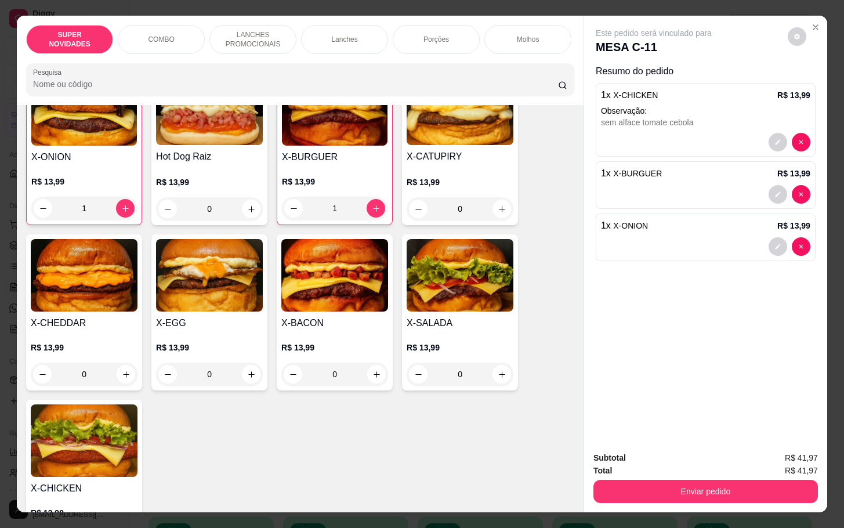
scroll to position [522, 0]
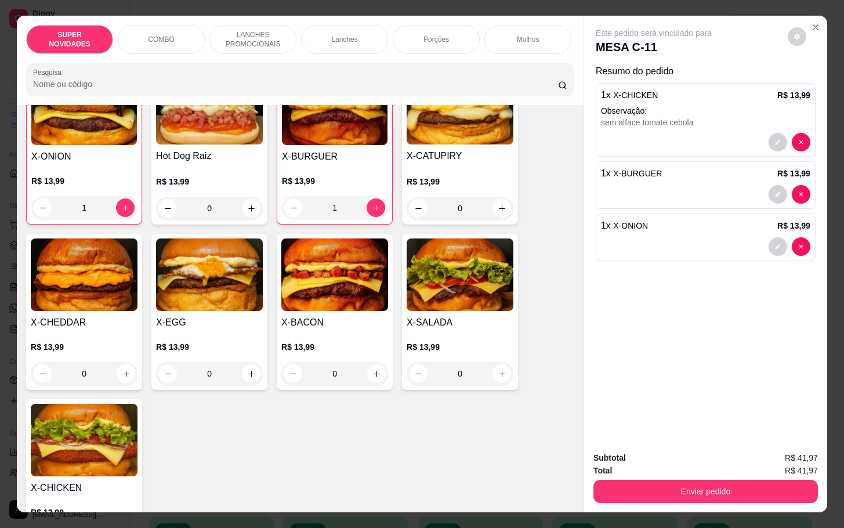
click at [322, 322] on div "X-BACON R$ 13,99 0" at bounding box center [335, 312] width 116 height 156
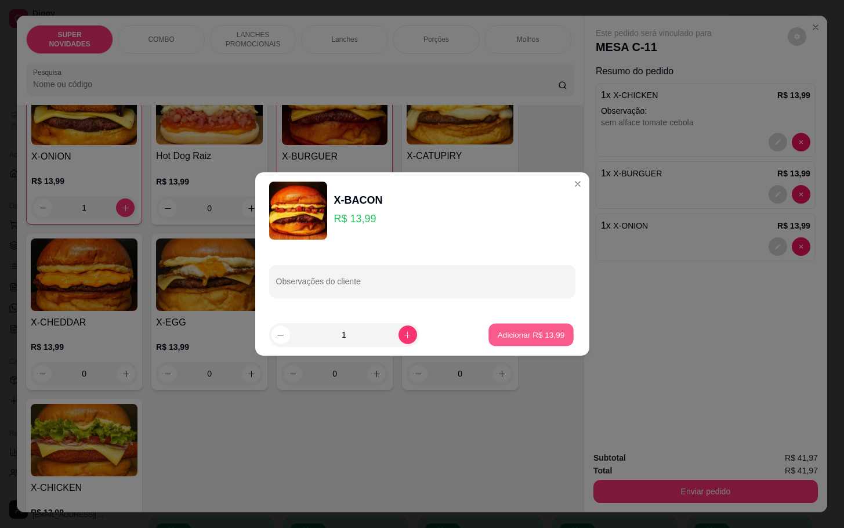
click at [514, 336] on p "Adicionar R$ 13,99" at bounding box center [531, 334] width 67 height 11
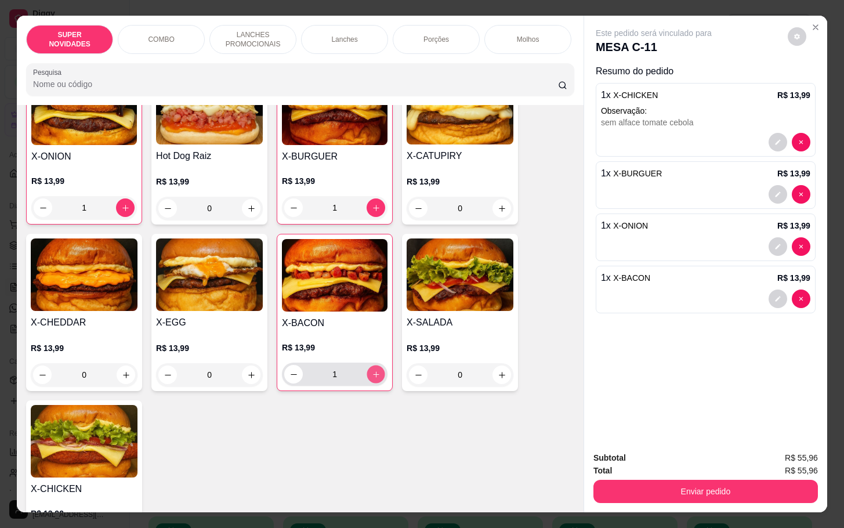
click at [367, 383] on button "increase-product-quantity" at bounding box center [376, 374] width 18 height 18
type input "2"
click at [121, 211] on icon "increase-product-quantity" at bounding box center [125, 208] width 9 height 9
type input "2"
click at [768, 246] on button "decrease-product-quantity" at bounding box center [777, 246] width 19 height 19
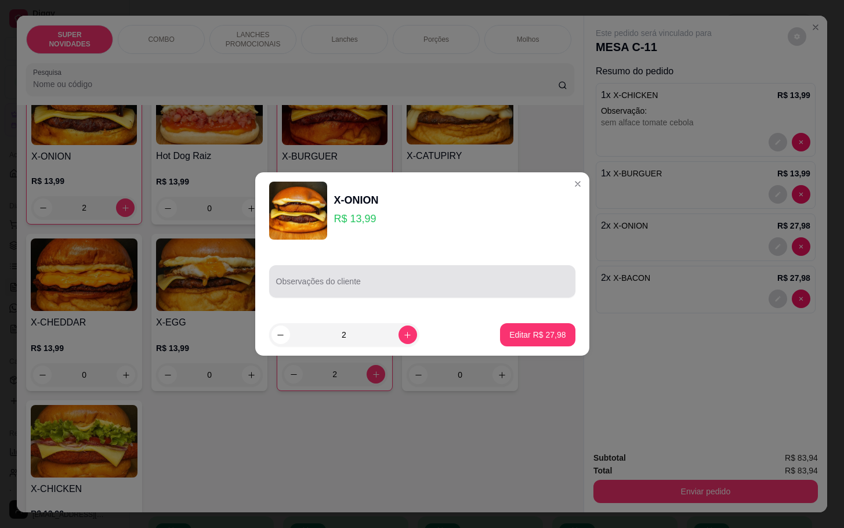
click at [284, 282] on input "Observações do cliente" at bounding box center [422, 286] width 292 height 12
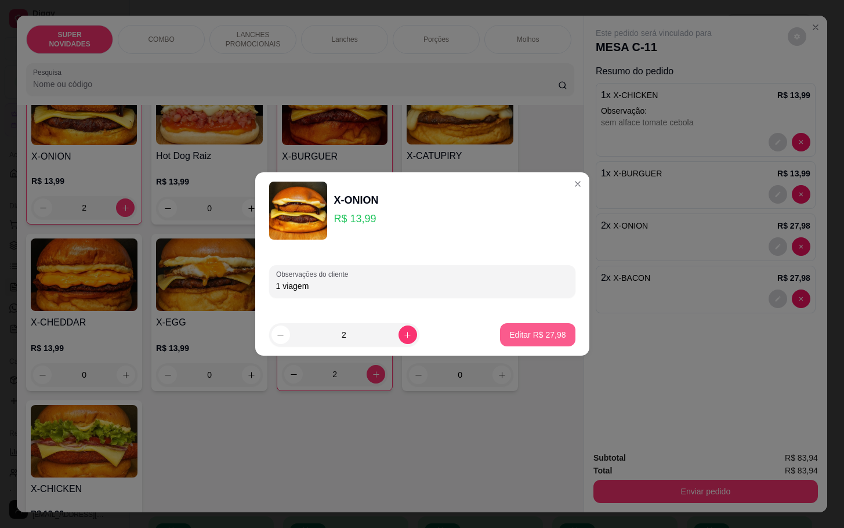
type input "1 viagem"
click at [520, 340] on button "Editar R$ 27,98" at bounding box center [537, 335] width 72 height 23
type input "0"
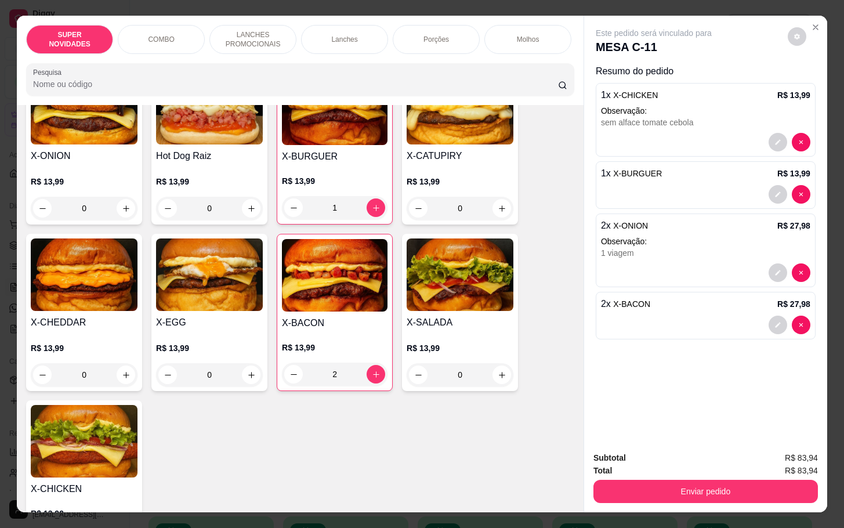
scroll to position [522, 0]
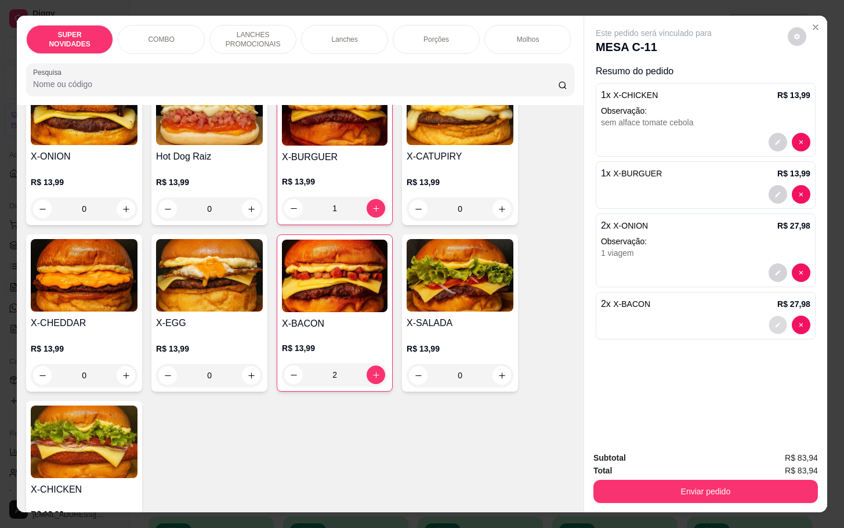
click at [768, 320] on button "decrease-product-quantity" at bounding box center [777, 325] width 18 height 18
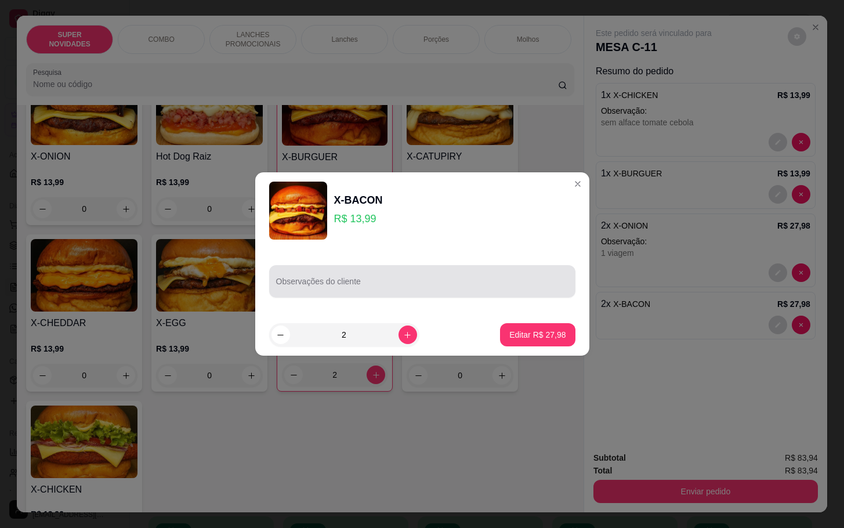
drag, startPoint x: 275, startPoint y: 279, endPoint x: 278, endPoint y: 286, distance: 7.5
click at [278, 286] on div at bounding box center [422, 281] width 292 height 23
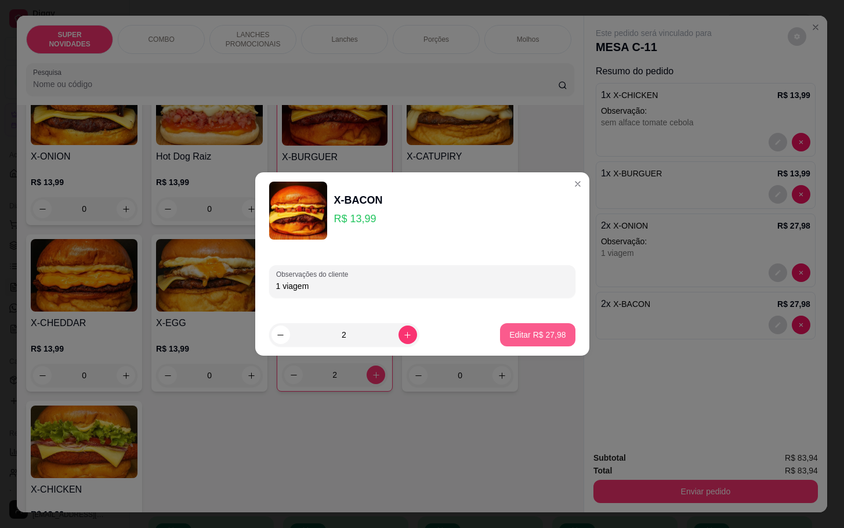
type input "1 viagem"
click at [526, 336] on p "Editar R$ 27,98" at bounding box center [537, 334] width 55 height 11
type input "0"
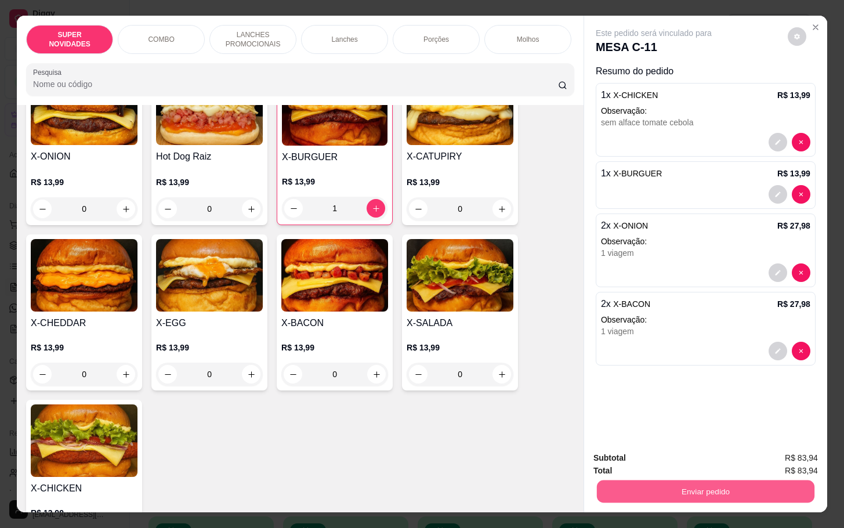
click at [684, 487] on button "Enviar pedido" at bounding box center [705, 491] width 217 height 23
click at [776, 451] on button "Enviar pedido" at bounding box center [786, 455] width 64 height 21
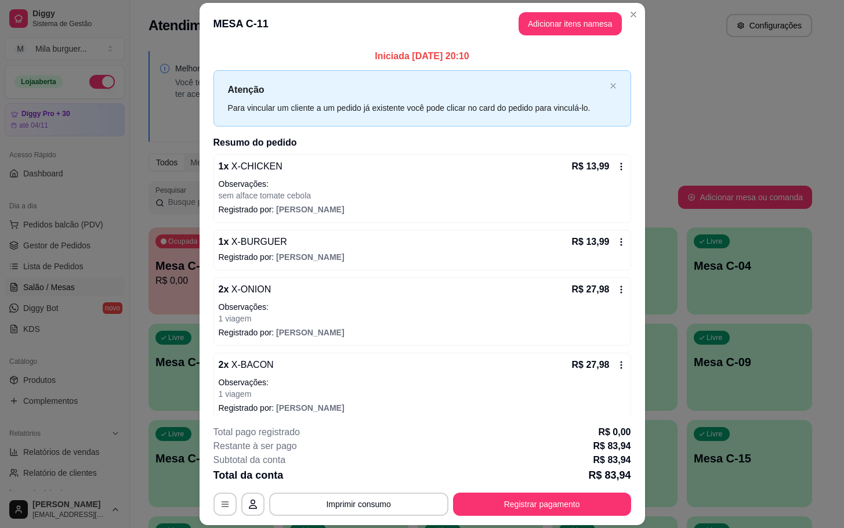
scroll to position [11, 0]
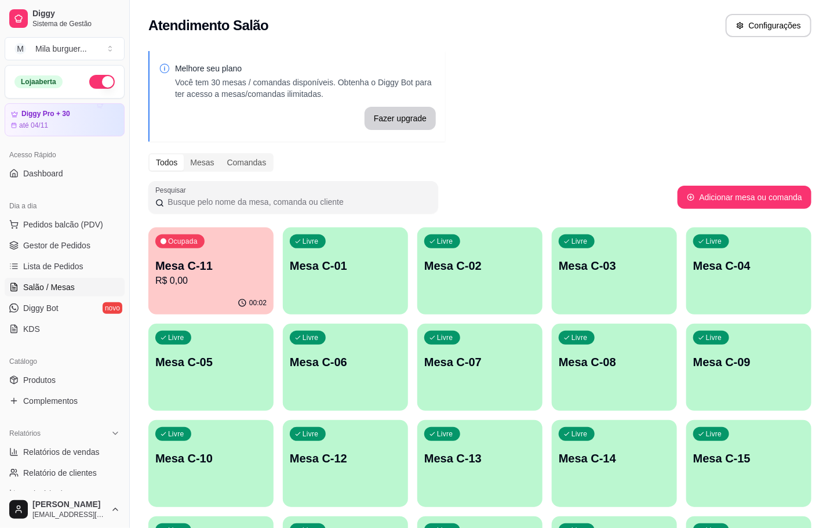
click at [164, 280] on p "R$ 0,00" at bounding box center [210, 281] width 111 height 14
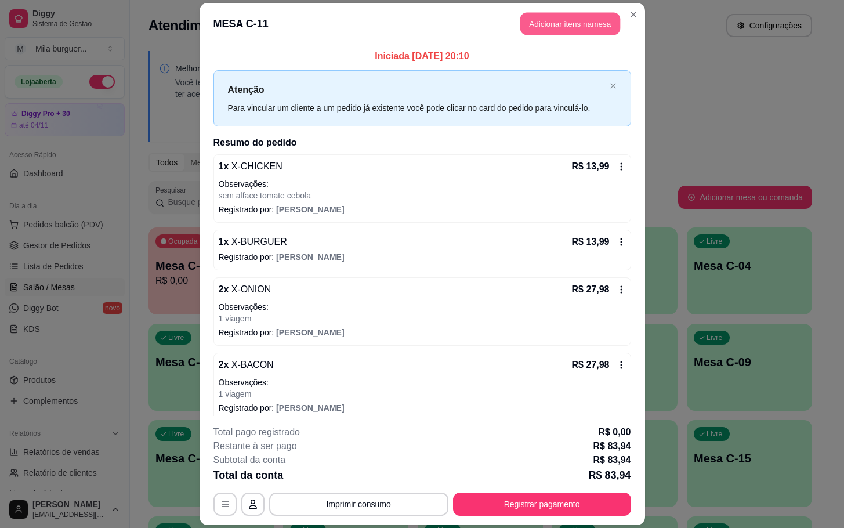
click at [582, 24] on button "Adicionar itens na mesa" at bounding box center [570, 23] width 100 height 23
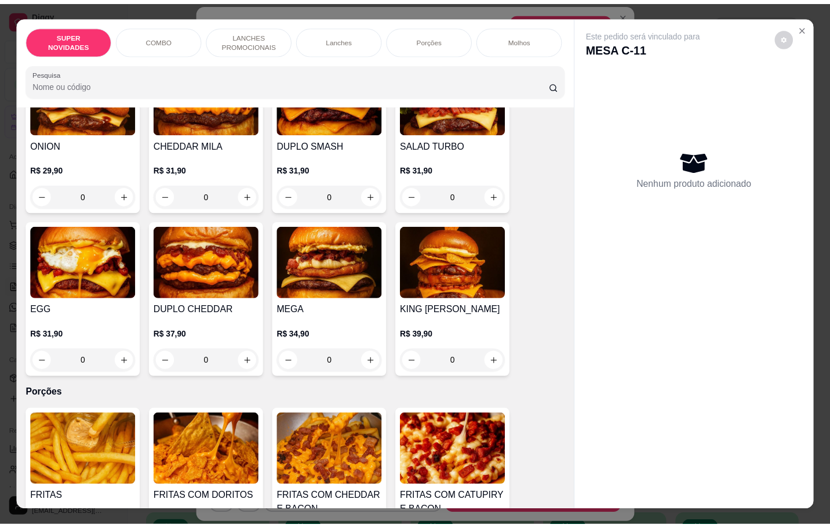
scroll to position [1305, 0]
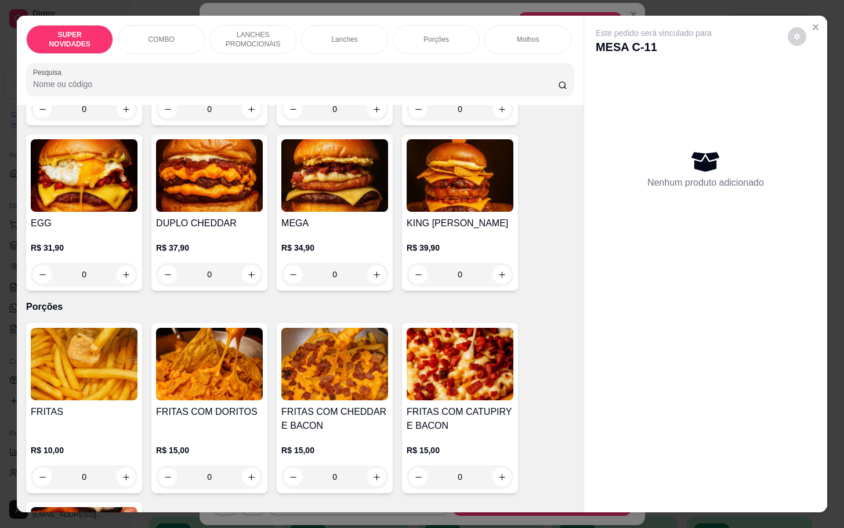
click at [350, 385] on img at bounding box center [334, 364] width 107 height 72
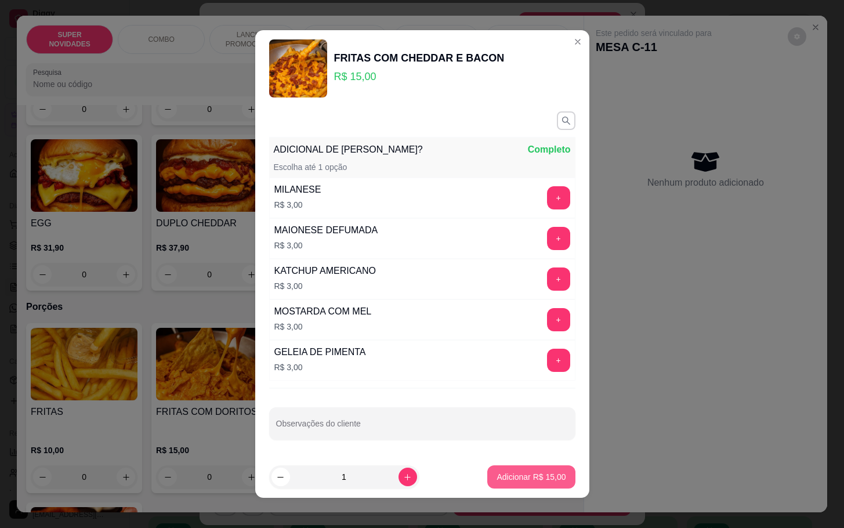
click at [525, 481] on p "Adicionar R$ 15,00" at bounding box center [530, 477] width 69 height 12
type input "1"
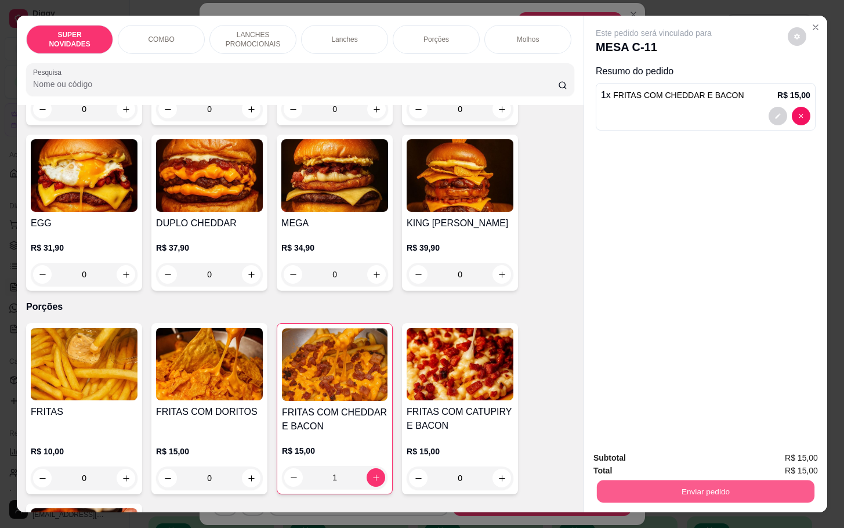
click at [717, 486] on button "Enviar pedido" at bounding box center [705, 491] width 217 height 23
click at [763, 452] on button "Enviar pedido" at bounding box center [786, 455] width 64 height 21
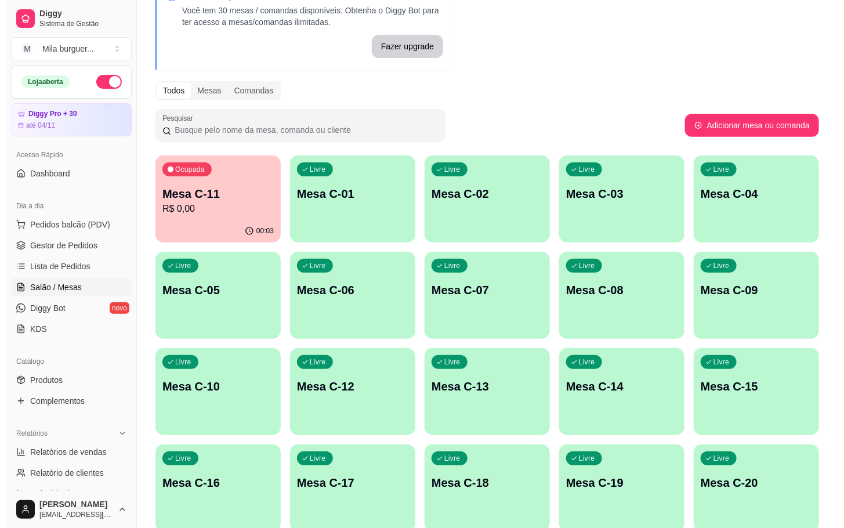
scroll to position [0, 0]
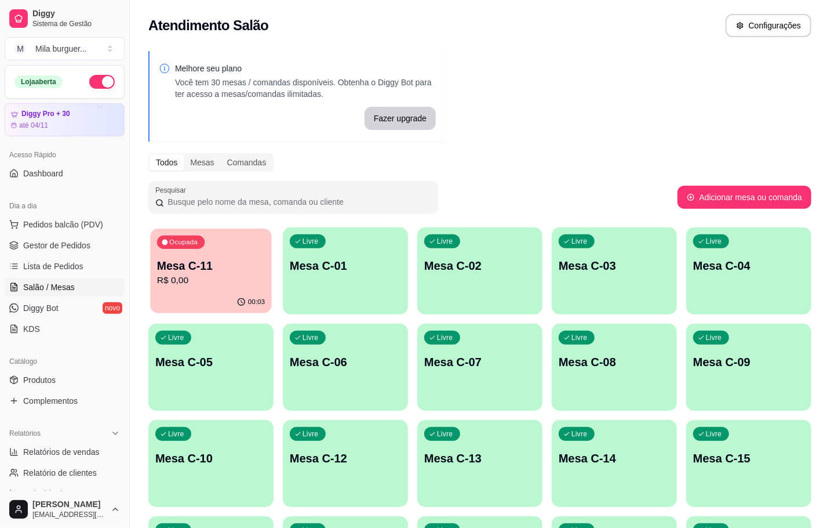
click at [266, 277] on div "Ocupada Mesa C-11 R$ 0,00" at bounding box center [211, 259] width 122 height 63
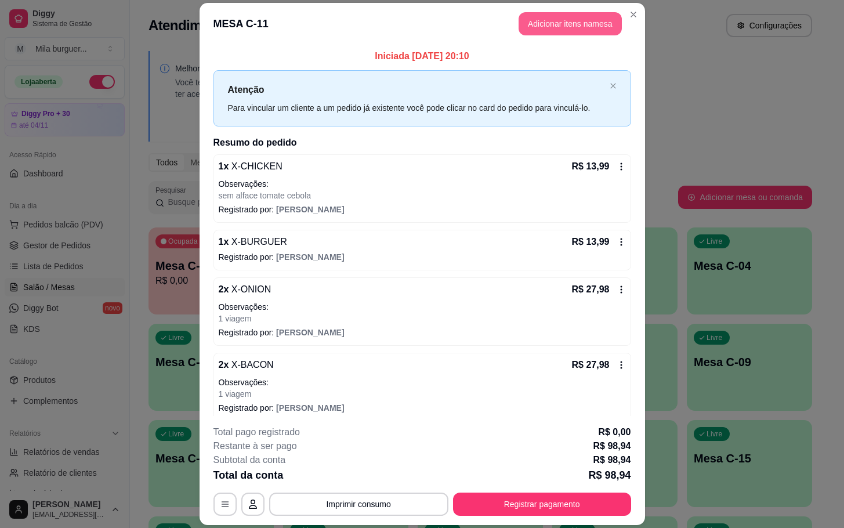
click at [522, 23] on button "Adicionar itens na mesa" at bounding box center [569, 23] width 103 height 23
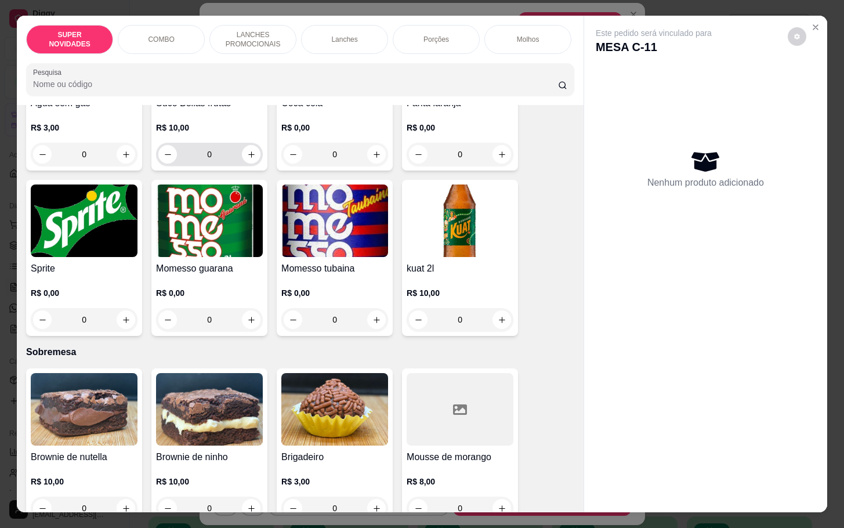
scroll to position [2261, 0]
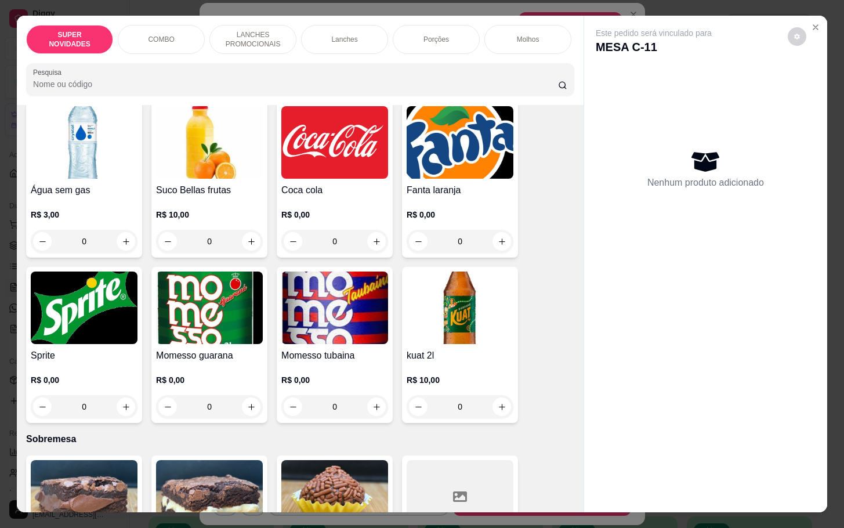
click at [431, 183] on h4 "Fanta laranja" at bounding box center [459, 190] width 107 height 14
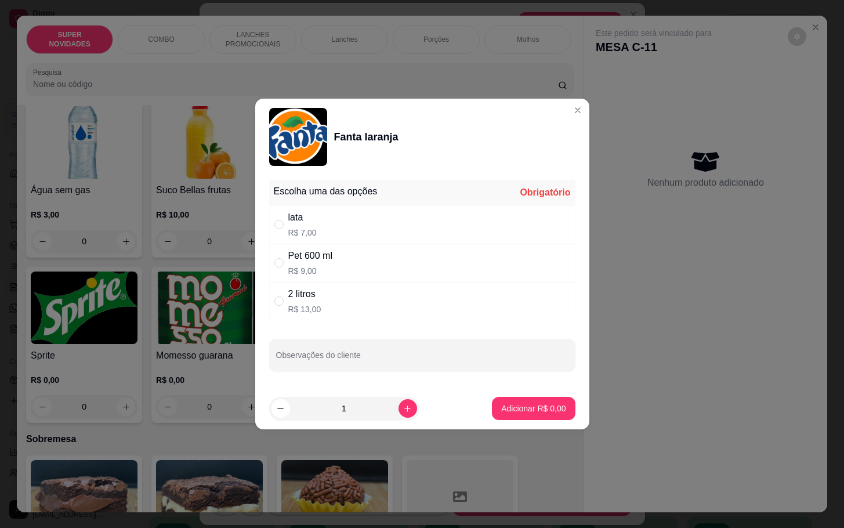
click at [302, 296] on div "2 litros" at bounding box center [304, 294] width 33 height 14
radio input "true"
click at [538, 405] on p "Adicionar R$ 13,00" at bounding box center [531, 407] width 67 height 11
type input "1"
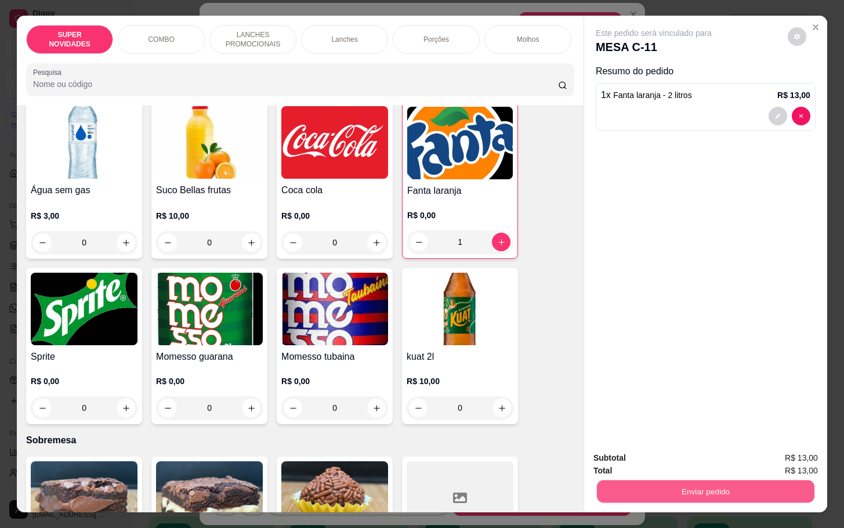
click at [720, 480] on button "Enviar pedido" at bounding box center [705, 491] width 217 height 23
click at [768, 455] on button "Enviar pedido" at bounding box center [786, 455] width 64 height 21
